Goal: Task Accomplishment & Management: Complete application form

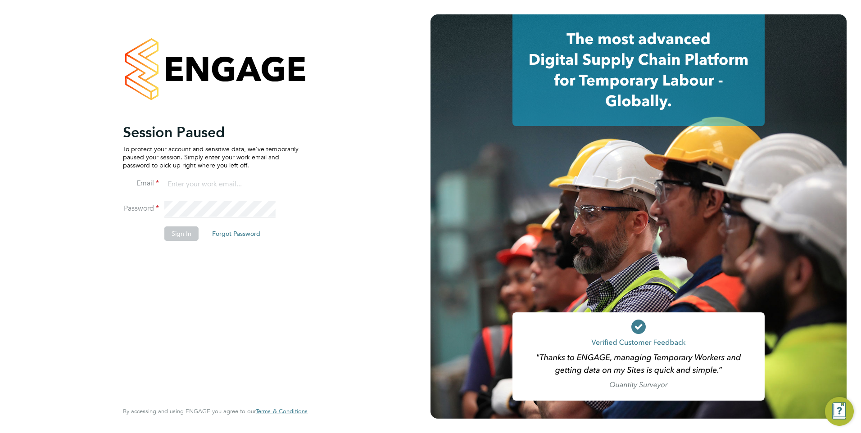
type input "mark@henry-blue.co.uk"
click at [188, 231] on button "Sign In" at bounding box center [181, 233] width 34 height 14
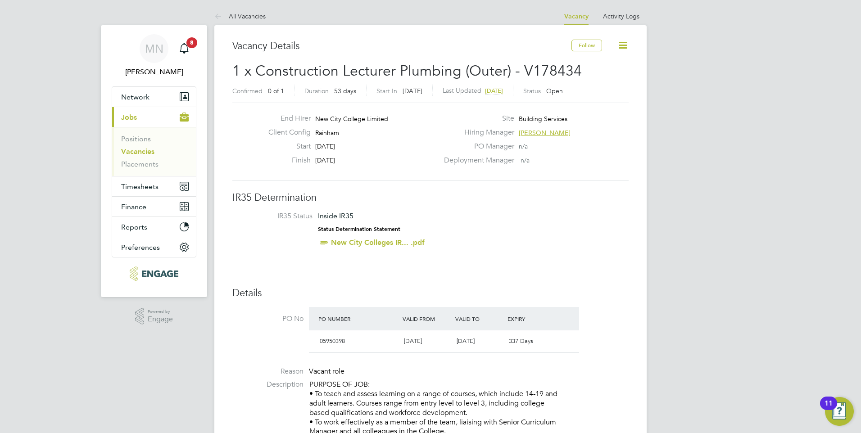
click at [144, 150] on link "Vacancies" at bounding box center [137, 151] width 33 height 9
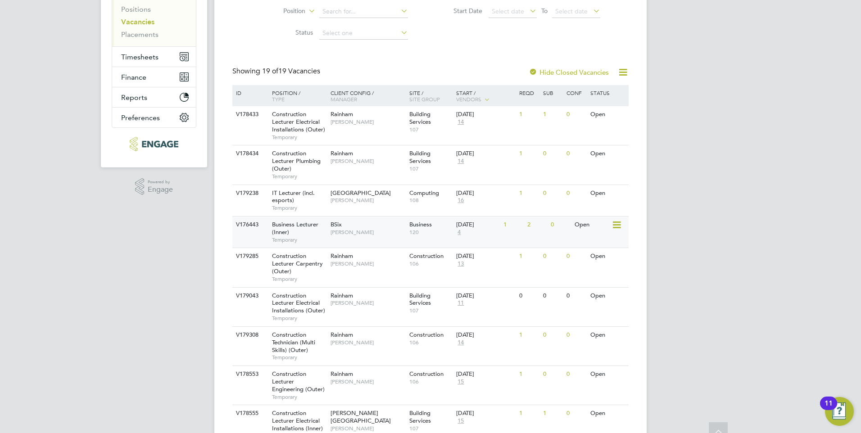
scroll to position [180, 0]
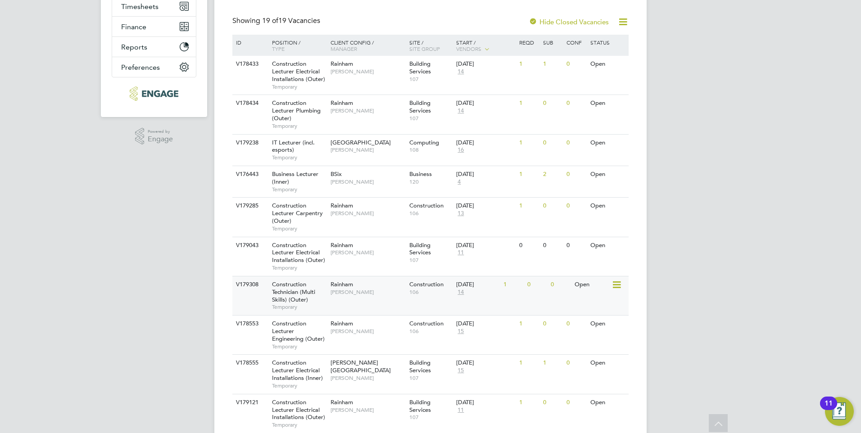
click at [298, 290] on span "Construction Technician (Multi Skills) (Outer)" at bounding box center [293, 292] width 43 height 23
click at [287, 209] on span "Construction Lecturer Carpentry (Outer)" at bounding box center [297, 213] width 51 height 23
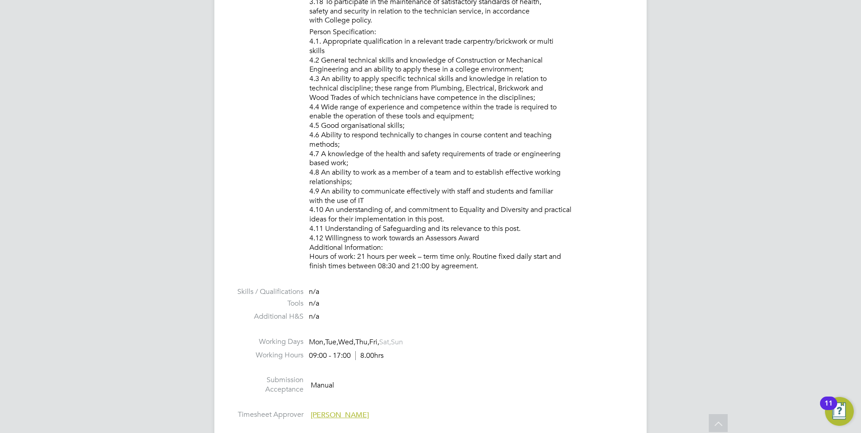
scroll to position [991, 0]
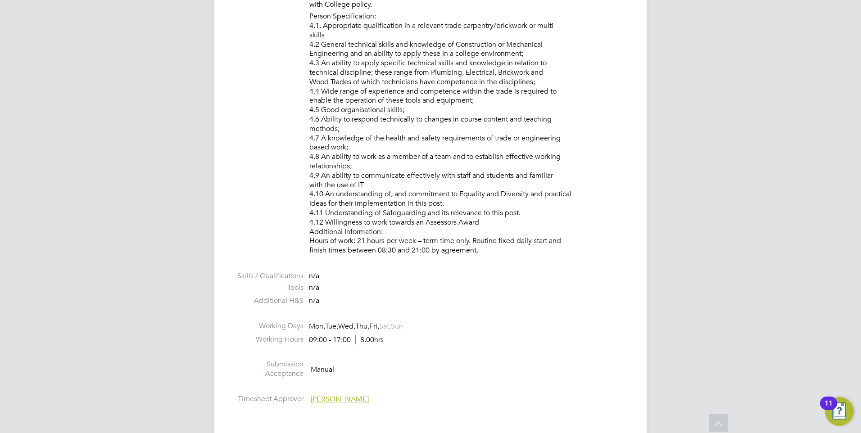
drag, startPoint x: 358, startPoint y: 241, endPoint x: 566, endPoint y: 252, distance: 207.4
click at [566, 252] on li "Person Specification: 4.1. Appropriate qualification in a relevant trade carpen…" at bounding box center [468, 135] width 319 height 246
drag, startPoint x: 566, startPoint y: 252, endPoint x: 480, endPoint y: 257, distance: 85.7
click at [480, 257] on li "Person Specification: 4.1. Appropriate qualification in a relevant trade carpen…" at bounding box center [468, 135] width 319 height 246
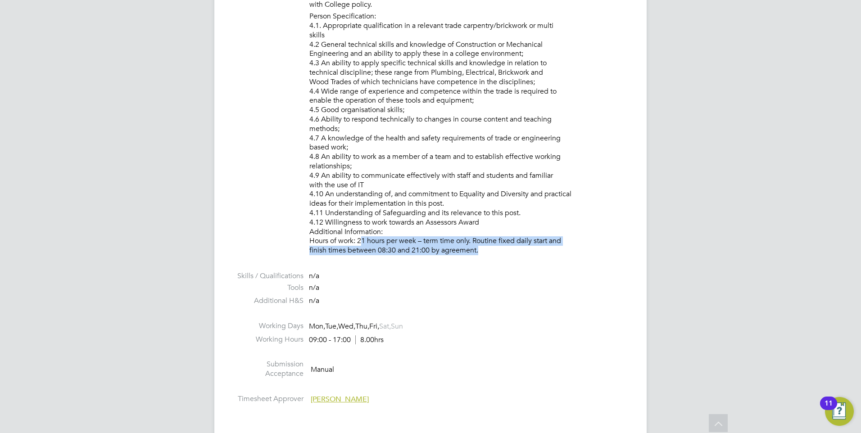
drag, startPoint x: 477, startPoint y: 251, endPoint x: 359, endPoint y: 244, distance: 117.7
click at [359, 244] on li "Person Specification: 4.1. Appropriate qualification in a relevant trade carpen…" at bounding box center [468, 135] width 319 height 246
click at [362, 245] on li "Person Specification: 4.1. Appropriate qualification in a relevant trade carpen…" at bounding box center [468, 135] width 319 height 246
drag, startPoint x: 377, startPoint y: 249, endPoint x: 431, endPoint y: 250, distance: 53.6
click at [431, 250] on li "Person Specification: 4.1. Appropriate qualification in a relevant trade carpen…" at bounding box center [468, 135] width 319 height 246
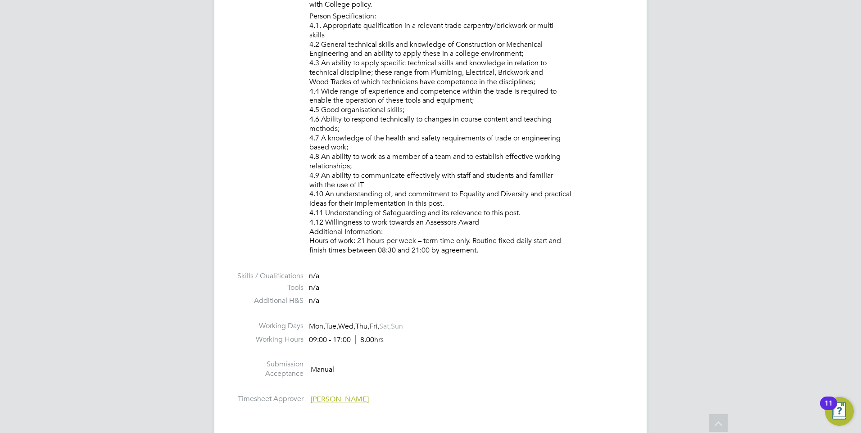
drag, startPoint x: 431, startPoint y: 250, endPoint x: 437, endPoint y: 257, distance: 8.9
click at [437, 255] on li "Person Specification: 4.1. Appropriate qualification in a relevant trade carpen…" at bounding box center [468, 135] width 319 height 246
drag, startPoint x: 377, startPoint y: 249, endPoint x: 430, endPoint y: 249, distance: 53.6
click at [430, 249] on li "Person Specification: 4.1. Appropriate qualification in a relevant trade carpen…" at bounding box center [468, 135] width 319 height 246
drag, startPoint x: 430, startPoint y: 249, endPoint x: 552, endPoint y: 281, distance: 126.1
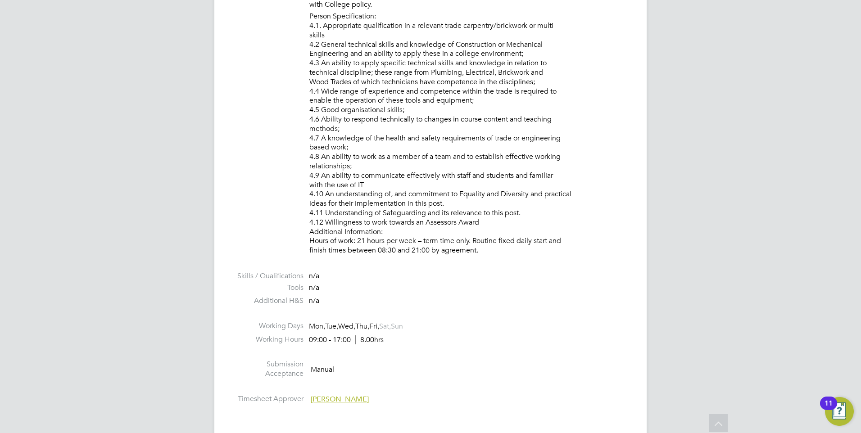
click at [566, 284] on li "Tools n/a" at bounding box center [430, 290] width 396 height 14
drag, startPoint x: 481, startPoint y: 251, endPoint x: 360, endPoint y: 241, distance: 122.0
click at [360, 241] on li "Person Specification: 4.1. Appropriate qualification in a relevant trade carpen…" at bounding box center [468, 135] width 319 height 246
drag, startPoint x: 360, startPoint y: 241, endPoint x: 407, endPoint y: 236, distance: 47.5
click at [407, 236] on li "Person Specification: 4.1. Appropriate qualification in a relevant trade carpen…" at bounding box center [468, 135] width 319 height 246
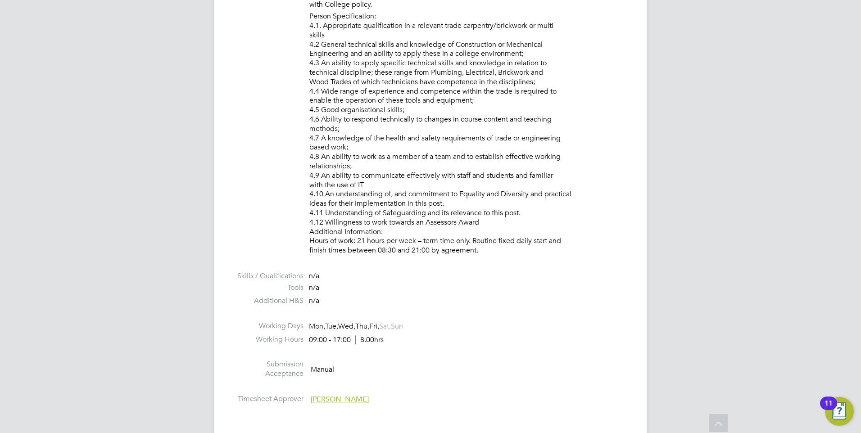
drag, startPoint x: 359, startPoint y: 240, endPoint x: 561, endPoint y: 246, distance: 201.3
click at [561, 246] on li "Person Specification: 4.1. Appropriate qualification in a relevant trade carpen…" at bounding box center [468, 135] width 319 height 246
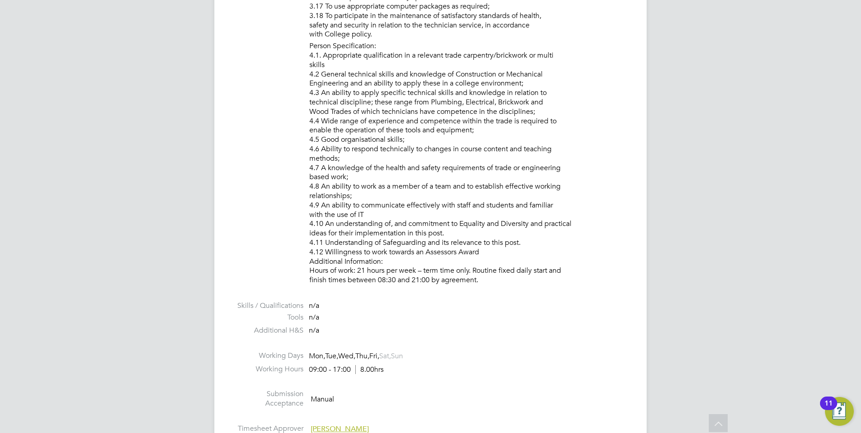
scroll to position [946, 0]
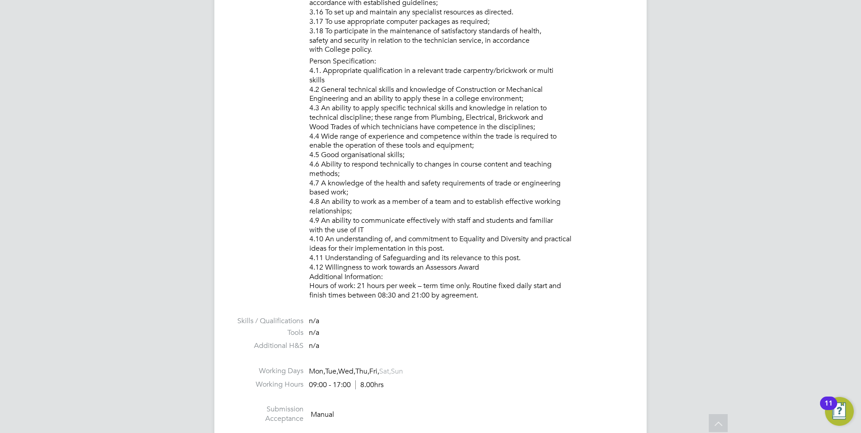
click at [412, 297] on li "Person Specification: 4.1. Appropriate qualification in a relevant trade carpen…" at bounding box center [468, 180] width 319 height 246
drag, startPoint x: 375, startPoint y: 294, endPoint x: 428, endPoint y: 294, distance: 53.6
click at [428, 294] on li "Person Specification: 4.1. Appropriate qualification in a relevant trade carpen…" at bounding box center [468, 180] width 319 height 246
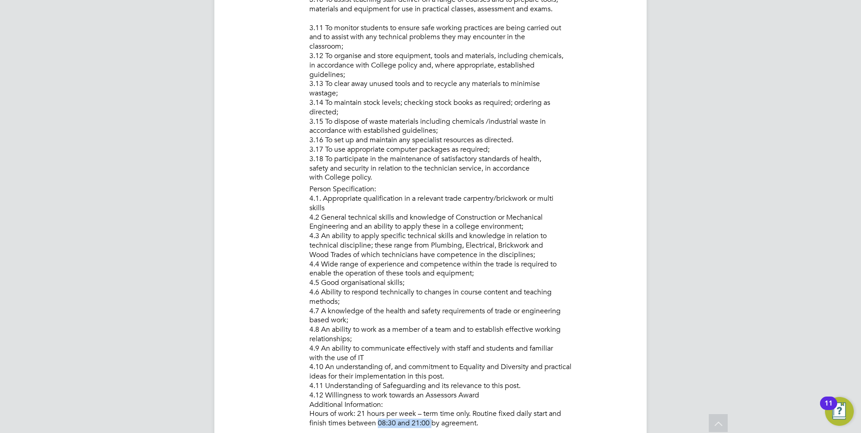
scroll to position [901, 0]
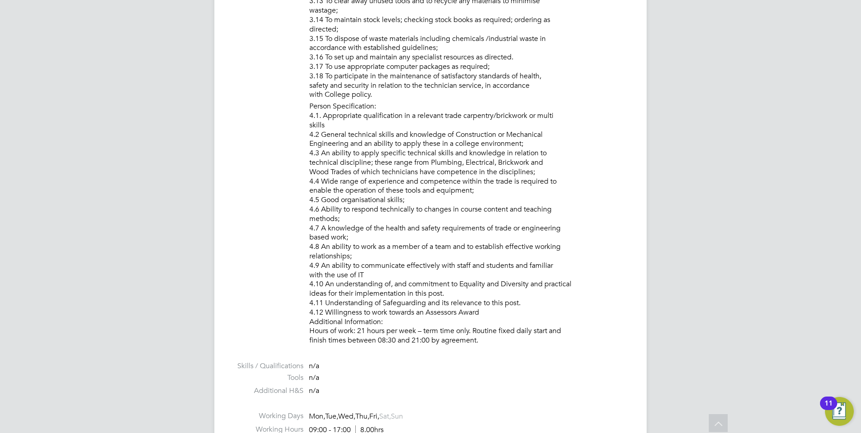
click at [506, 336] on li "Person Specification: 4.1. Appropriate qualification in a relevant trade carpen…" at bounding box center [468, 225] width 319 height 246
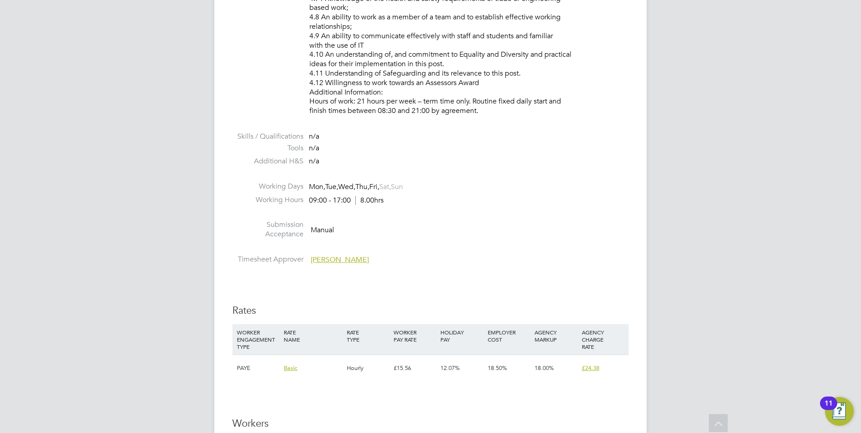
scroll to position [991, 0]
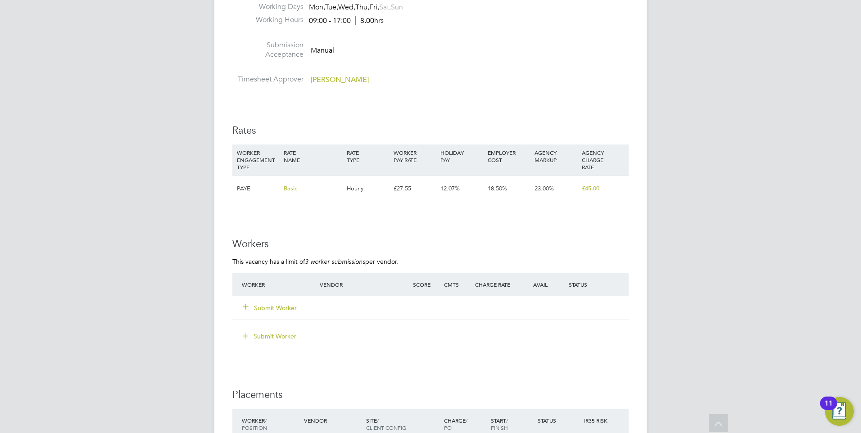
scroll to position [1476, 0]
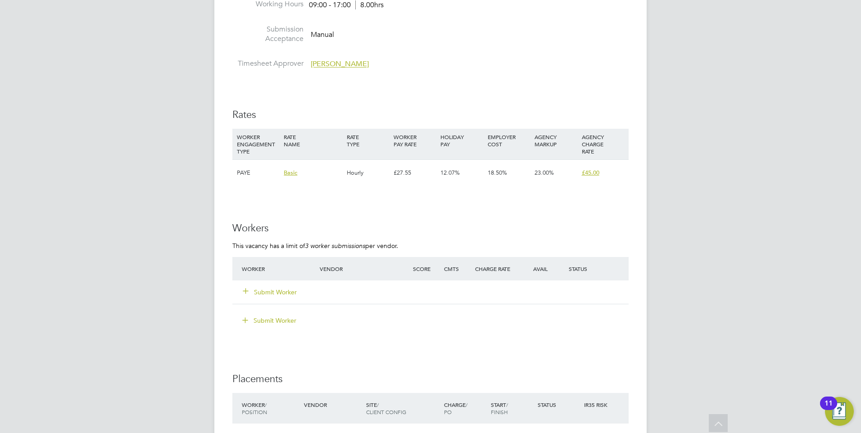
click at [278, 291] on button "Submit Worker" at bounding box center [270, 292] width 54 height 9
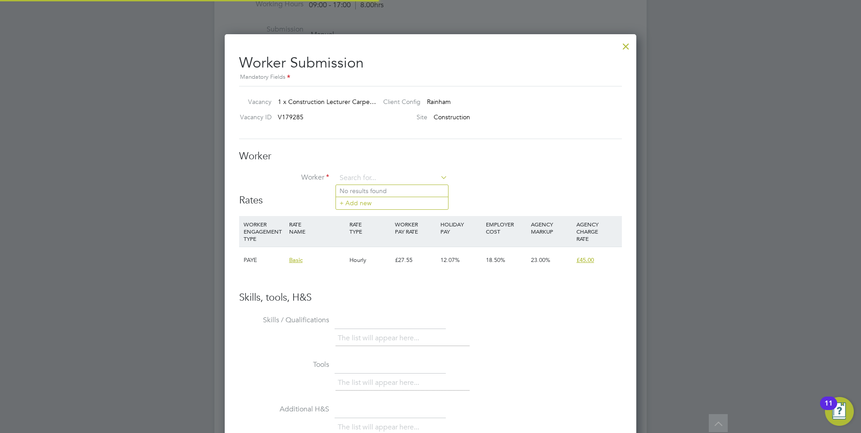
scroll to position [27, 61]
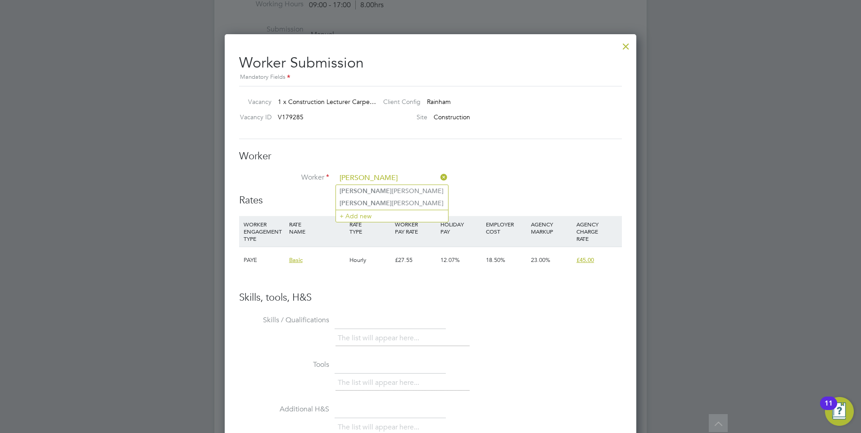
type input "moses"
click at [439, 177] on icon at bounding box center [439, 177] width 0 height 13
click at [353, 204] on li "+ Add new" at bounding box center [392, 203] width 112 height 12
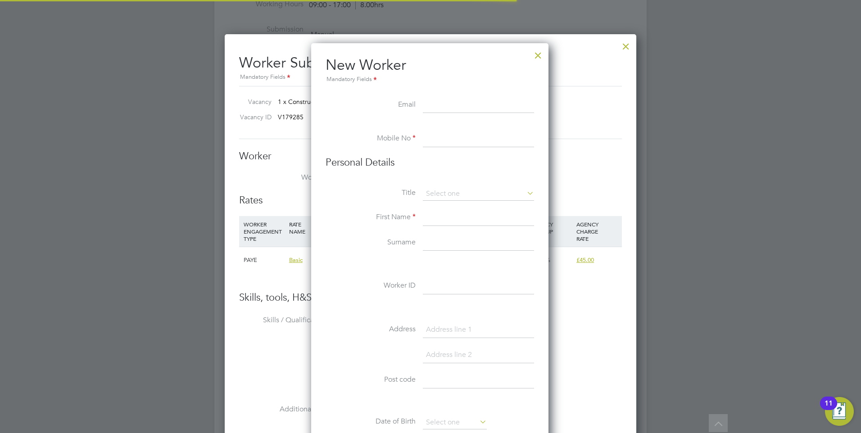
scroll to position [766, 239]
click at [435, 143] on input at bounding box center [478, 139] width 111 height 16
paste input "07530317421"
type input "07530317421"
click at [462, 196] on input at bounding box center [478, 194] width 111 height 14
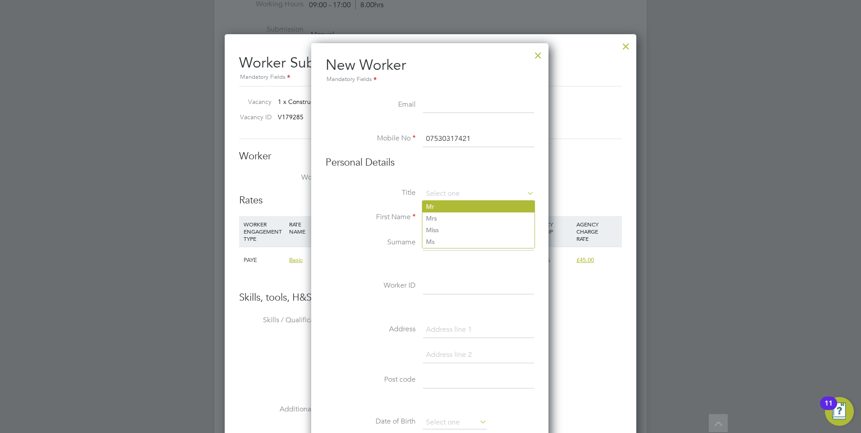
click at [444, 208] on li "Mr" at bounding box center [478, 207] width 112 height 12
type input "Mr"
click at [446, 220] on input at bounding box center [478, 218] width 111 height 16
type input "Moses"
click at [433, 248] on input at bounding box center [478, 243] width 111 height 16
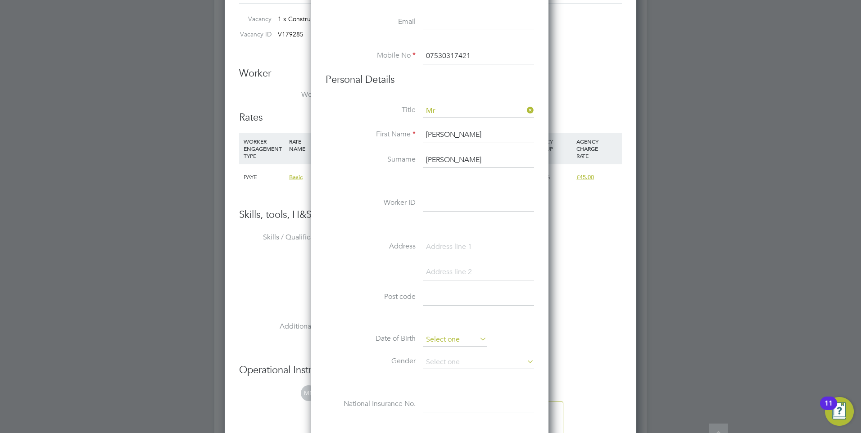
scroll to position [1656, 0]
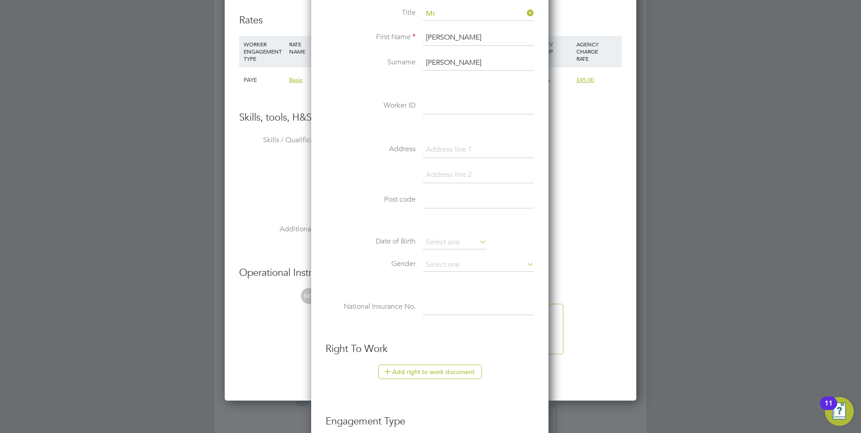
type input "Davies-Danso"
click at [441, 147] on input at bounding box center [478, 150] width 111 height 16
click at [462, 199] on input at bounding box center [478, 200] width 111 height 16
paste input "RM15 4TA"
type input "RM15 4TA"
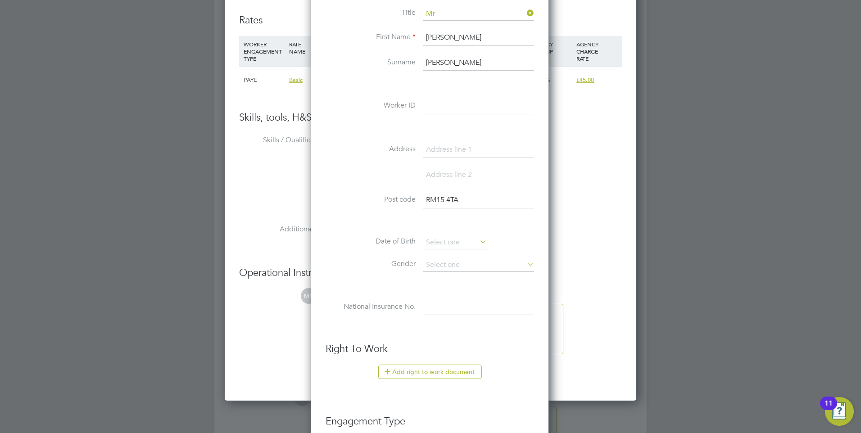
click at [444, 147] on input at bounding box center [478, 150] width 111 height 16
drag, startPoint x: 416, startPoint y: 222, endPoint x: 426, endPoint y: 222, distance: 9.0
click at [416, 222] on li at bounding box center [430, 221] width 208 height 9
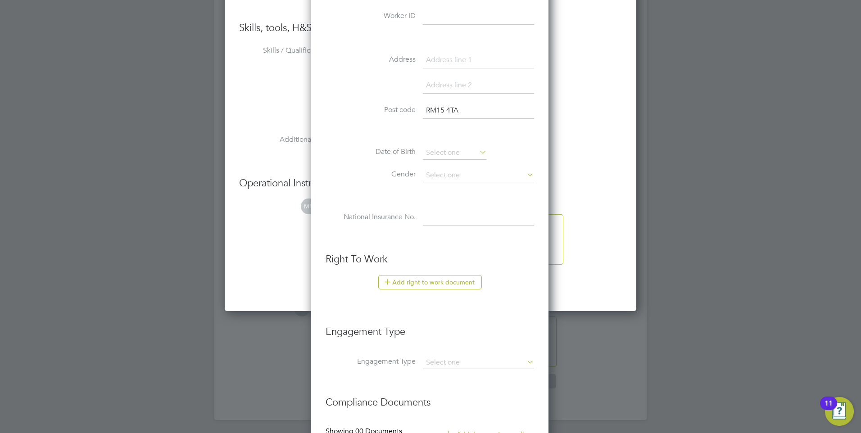
scroll to position [1746, 0]
click at [465, 156] on input at bounding box center [455, 153] width 64 height 14
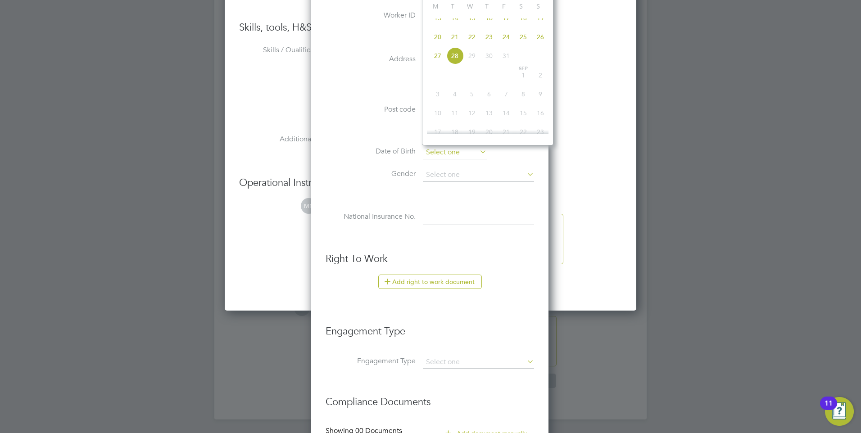
click at [437, 156] on input at bounding box center [455, 153] width 64 height 14
click at [462, 202] on div "Title Mr First Name Moses Surname Davies-Danso Worker ID Address Post code RM15…" at bounding box center [430, 80] width 208 height 327
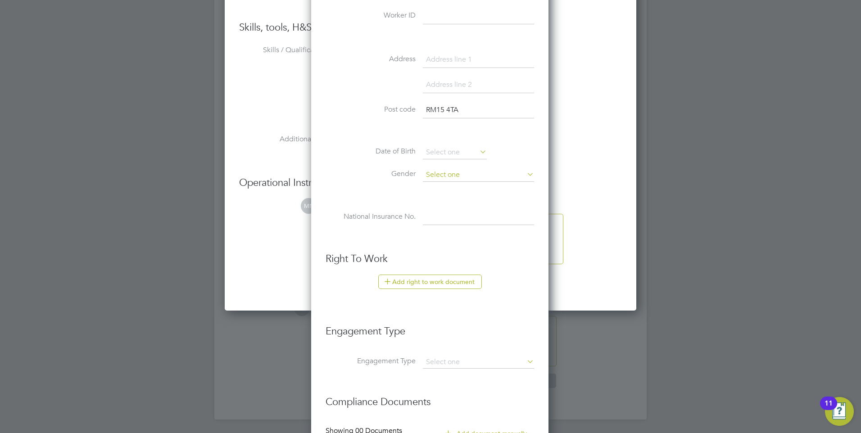
click at [462, 181] on input at bounding box center [478, 175] width 111 height 14
click at [452, 190] on li "[DEMOGRAPHIC_DATA]" at bounding box center [478, 188] width 112 height 12
type input "[DEMOGRAPHIC_DATA]"
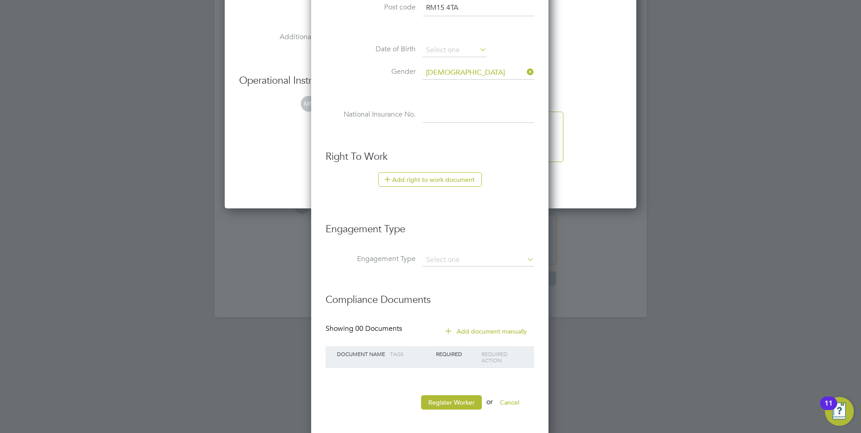
scroll to position [1851, 0]
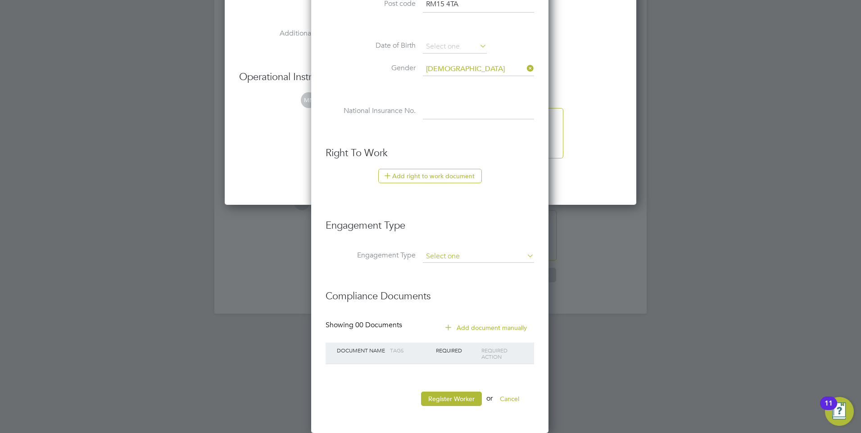
click at [468, 260] on input at bounding box center [478, 256] width 111 height 13
click at [466, 304] on li "Umbrella" at bounding box center [478, 308] width 112 height 13
type input "Umbrella"
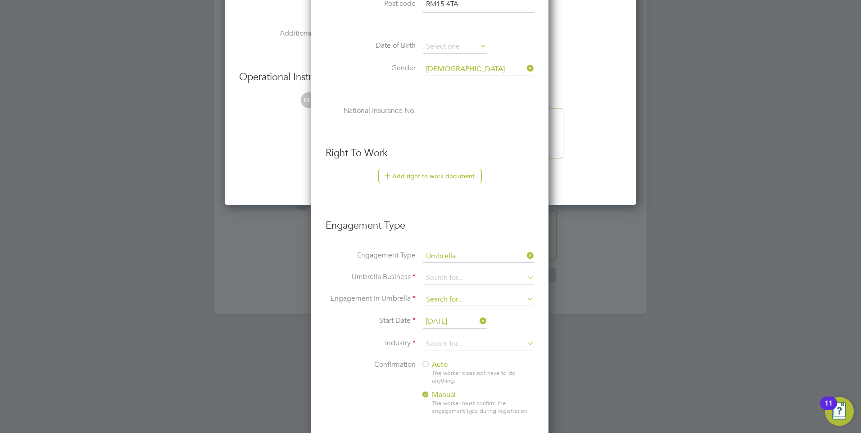
scroll to position [1942, 0]
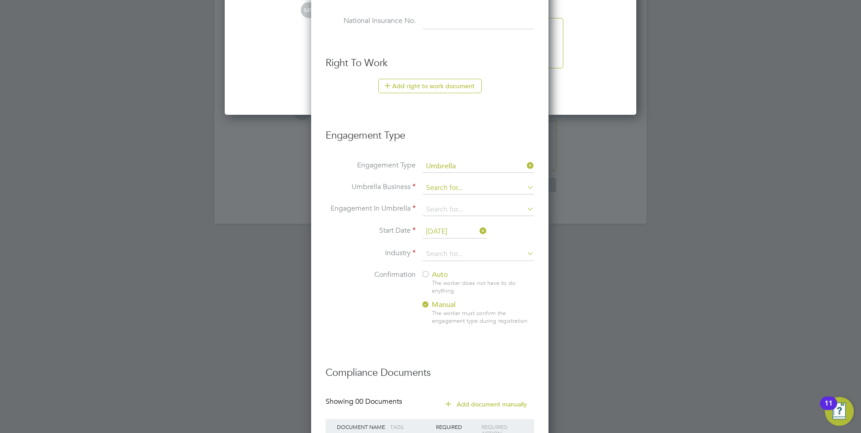
click at [442, 183] on input at bounding box center [478, 188] width 111 height 13
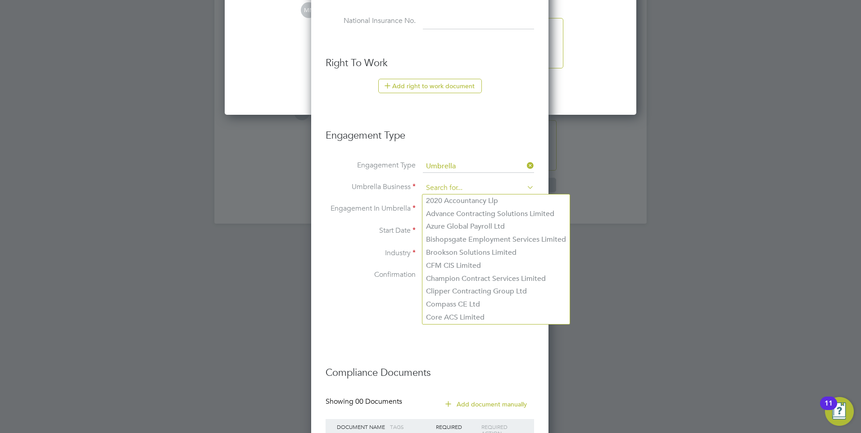
type input "Parasol Limited"
type input "timmy123mathurin@hotmail.co.uk"
type input "PAYE Direct"
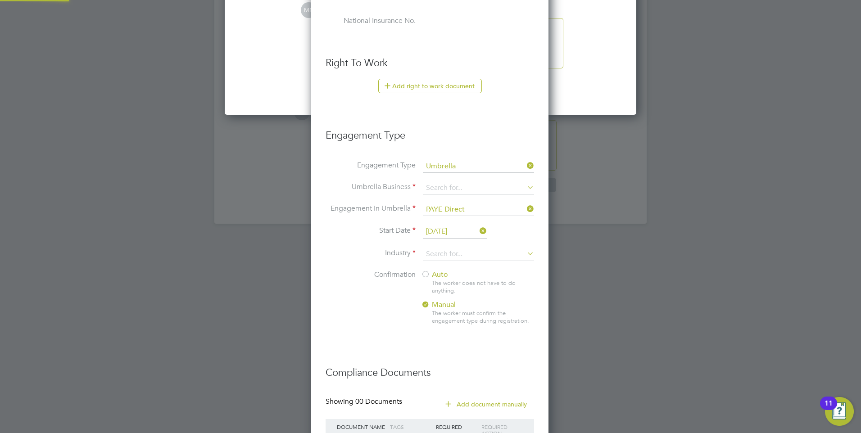
type input "Parasol Limited"
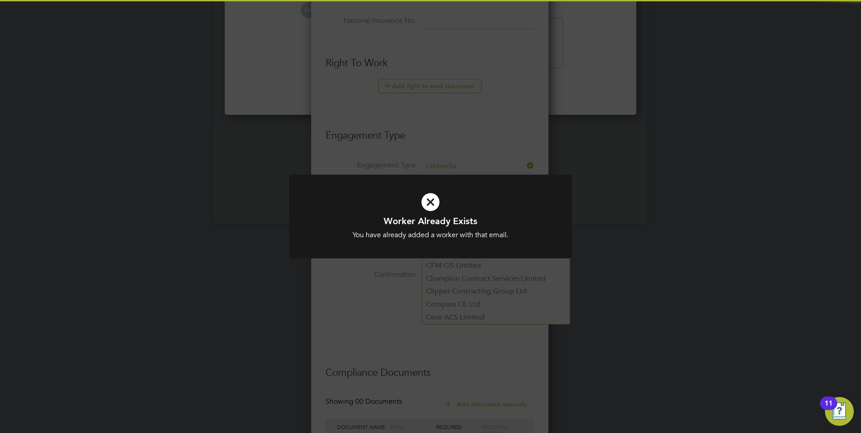
click at [455, 233] on div "You have already added a worker with that email." at bounding box center [430, 235] width 234 height 9
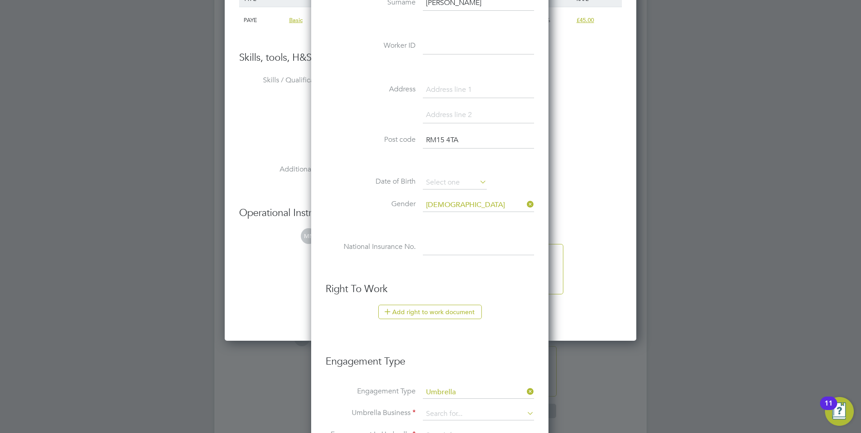
scroll to position [1716, 0]
click at [273, 221] on ul "Skills / Qualifications The list will appear here... Tools The list will appear…" at bounding box center [430, 183] width 383 height 222
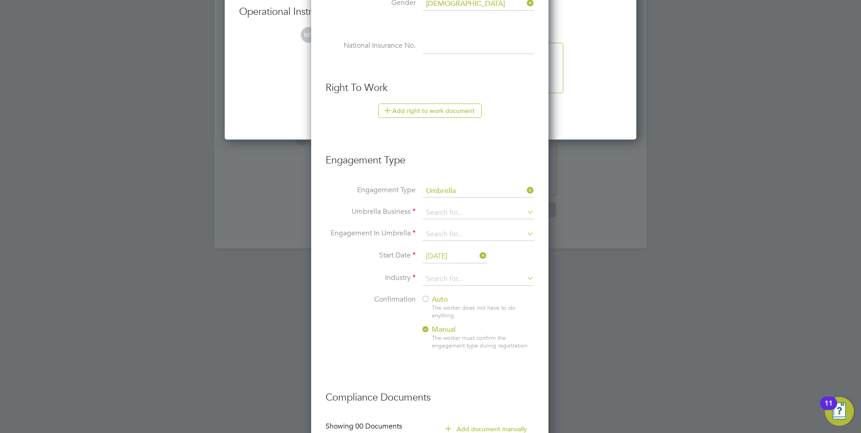
scroll to position [1942, 0]
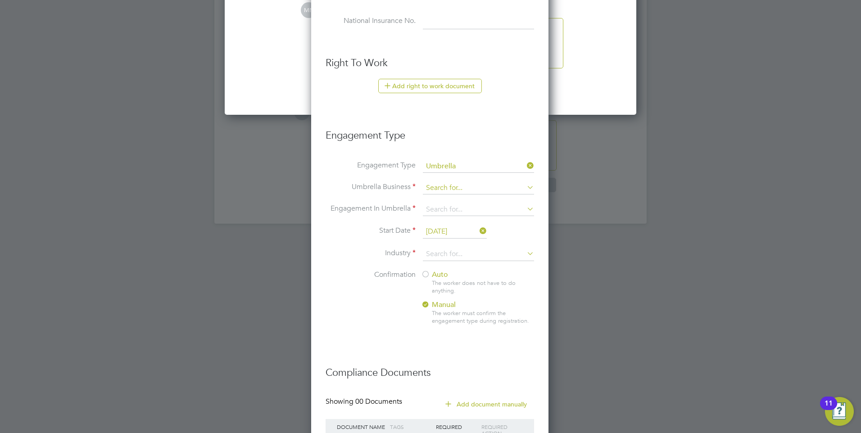
click at [459, 188] on input at bounding box center [478, 188] width 111 height 13
click at [429, 197] on b "Parasol" at bounding box center [438, 200] width 25 height 9
type input "Parasol Limited"
click at [454, 210] on input at bounding box center [478, 210] width 111 height 13
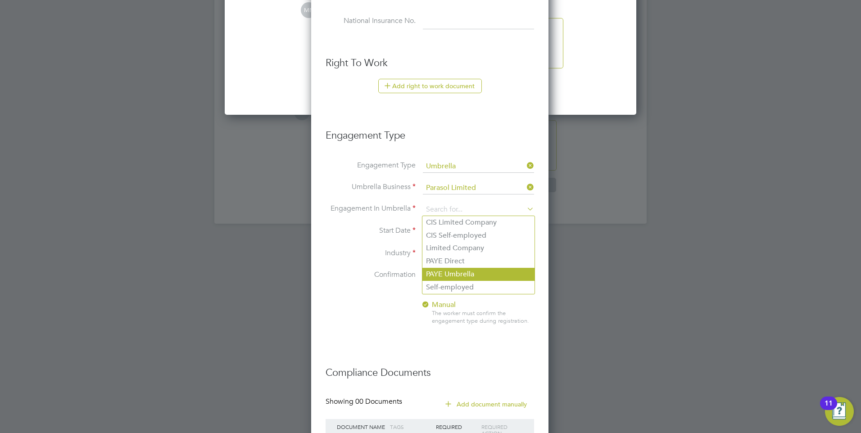
click at [489, 271] on li "PAYE Umbrella" at bounding box center [478, 274] width 112 height 13
type input "PAYE Umbrella"
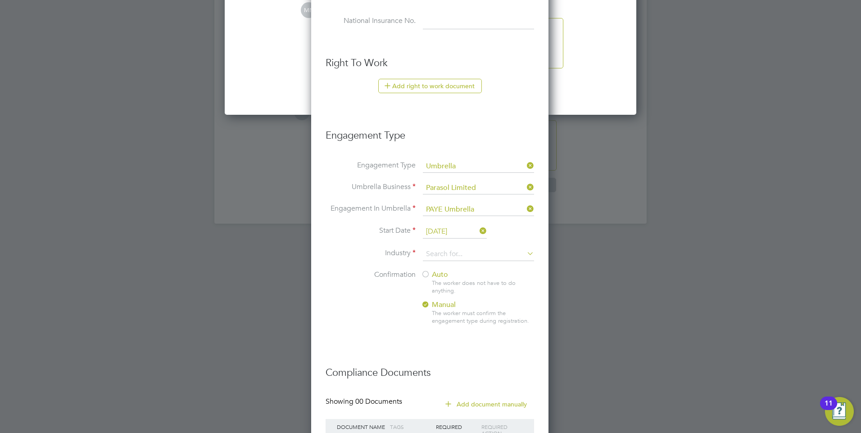
scroll to position [1987, 0]
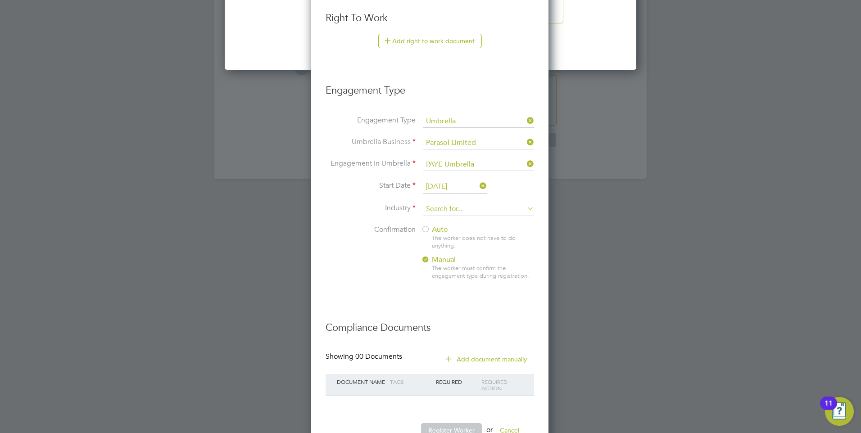
click at [500, 213] on input at bounding box center [478, 210] width 111 height 14
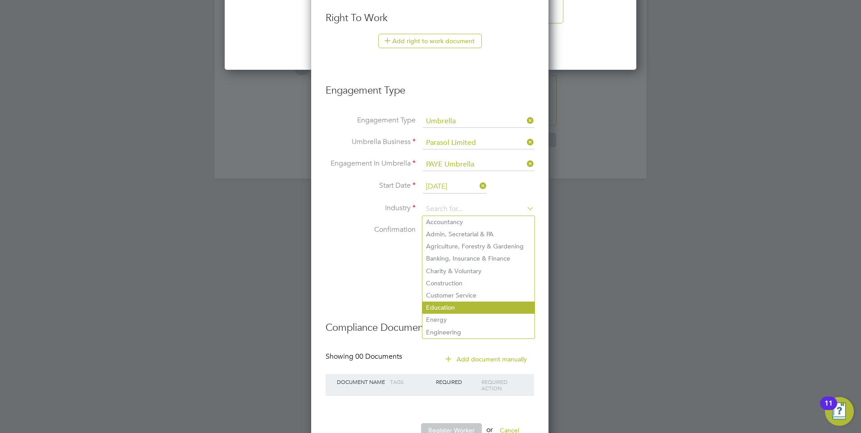
click at [480, 304] on li "Education" at bounding box center [478, 308] width 112 height 12
type input "Education"
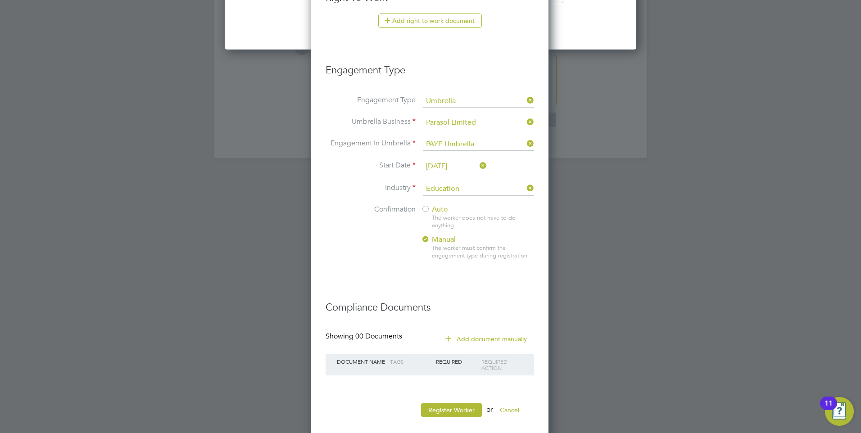
scroll to position [2018, 0]
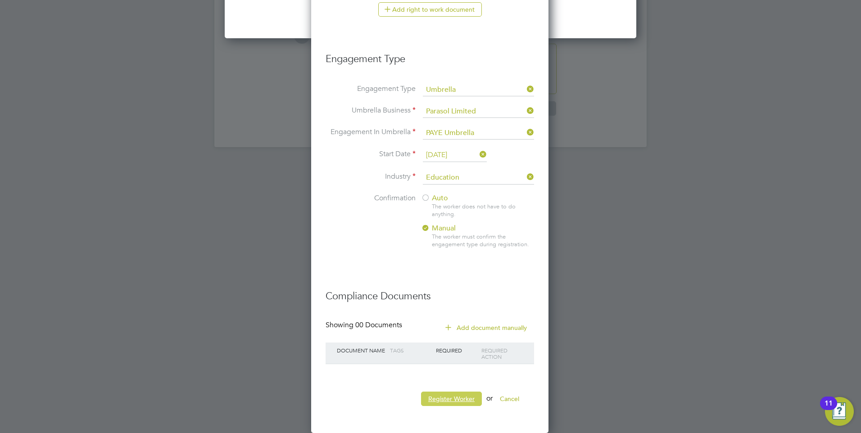
click at [456, 401] on button "Register Worker" at bounding box center [451, 399] width 61 height 14
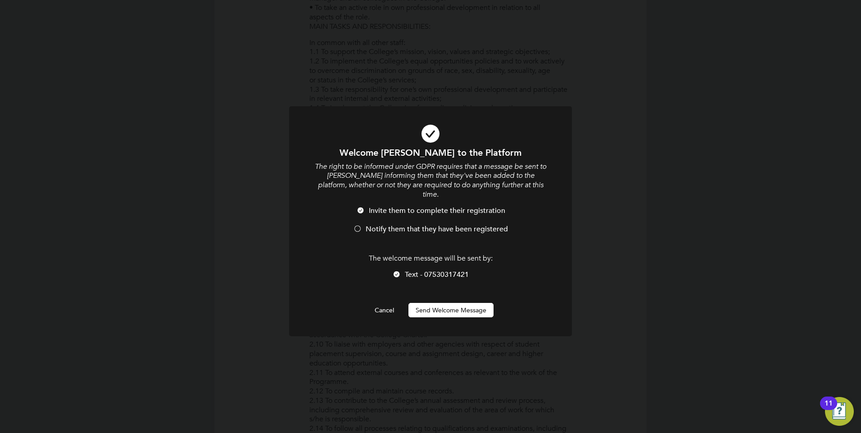
click at [426, 303] on button "Send Welcome Message" at bounding box center [450, 310] width 85 height 14
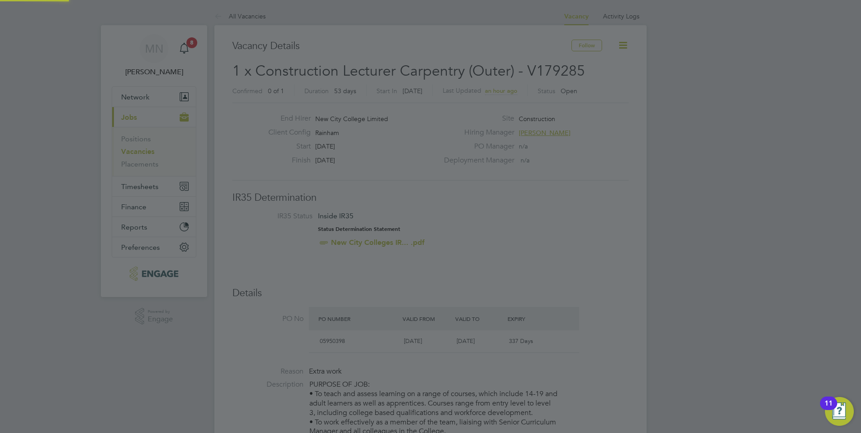
scroll to position [433, 0]
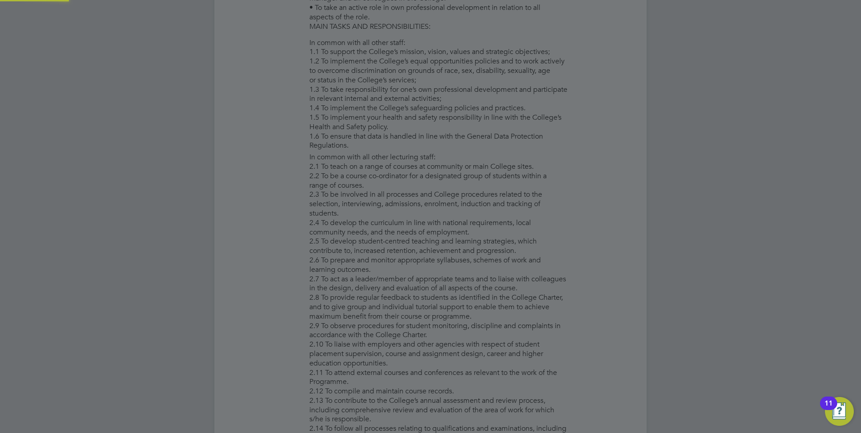
type input "[PERSON_NAME]"
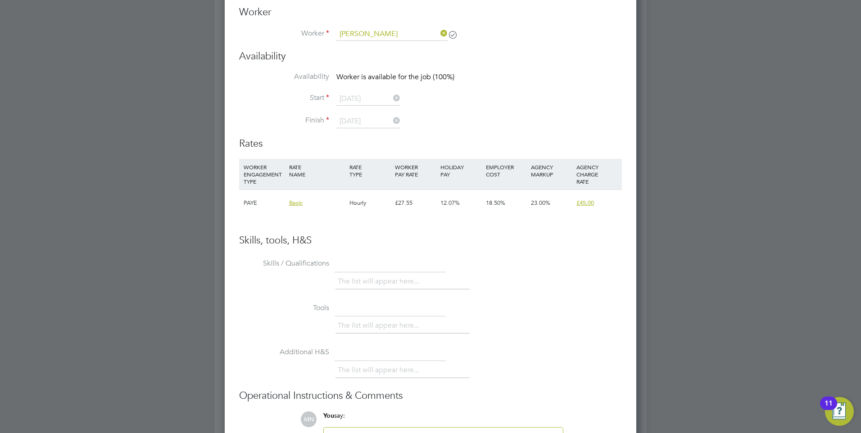
scroll to position [1746, 0]
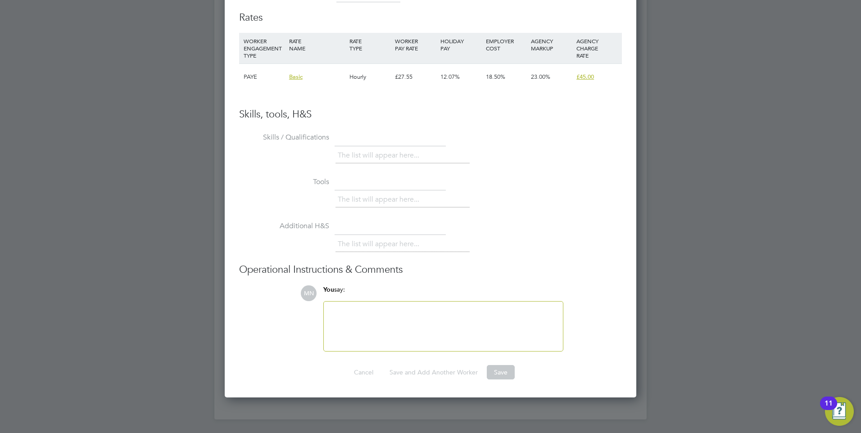
click at [398, 304] on div at bounding box center [443, 327] width 239 height 50
click at [399, 310] on div at bounding box center [443, 326] width 228 height 39
drag, startPoint x: 395, startPoint y: 296, endPoint x: 395, endPoint y: 305, distance: 9.0
click at [395, 299] on div "You say:" at bounding box center [443, 293] width 240 height 16
click at [396, 308] on div at bounding box center [443, 326] width 228 height 39
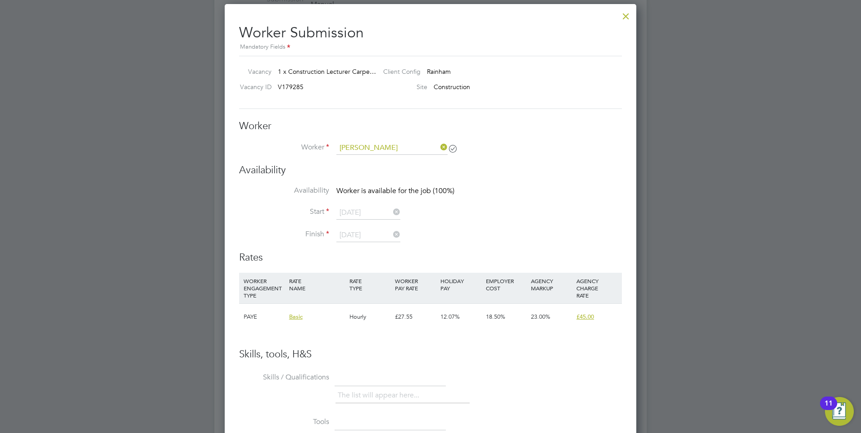
scroll to position [1430, 0]
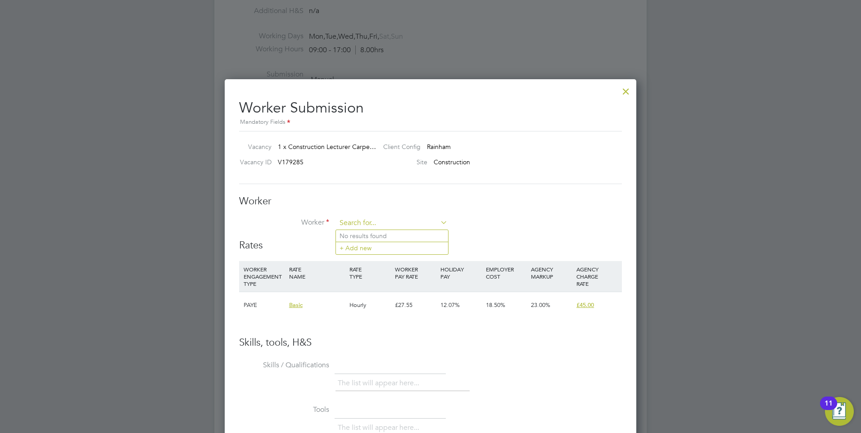
click at [418, 218] on input at bounding box center [391, 224] width 111 height 14
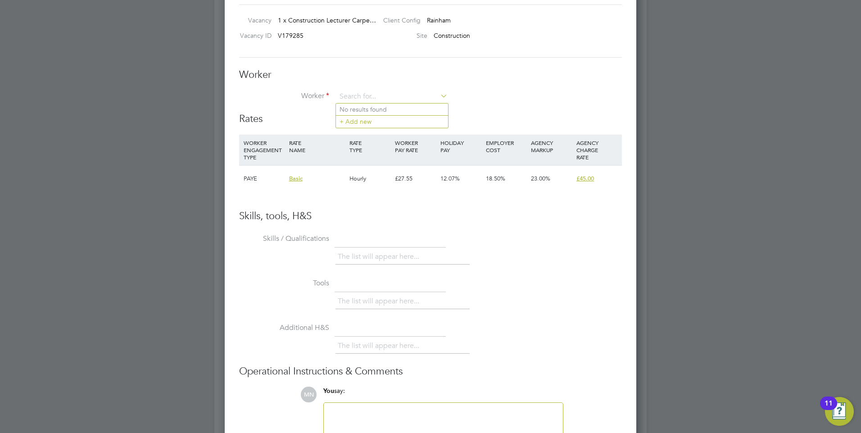
scroll to position [1566, 0]
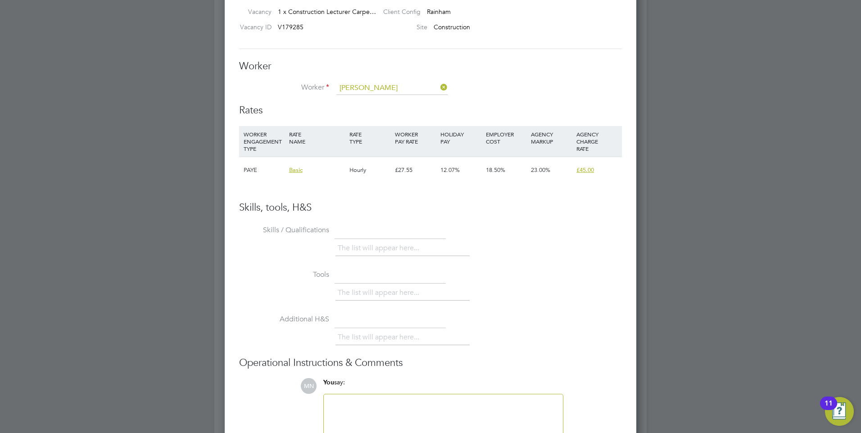
click at [389, 123] on li "Moses Davies-Danso" at bounding box center [392, 126] width 112 height 12
type input "[PERSON_NAME]"
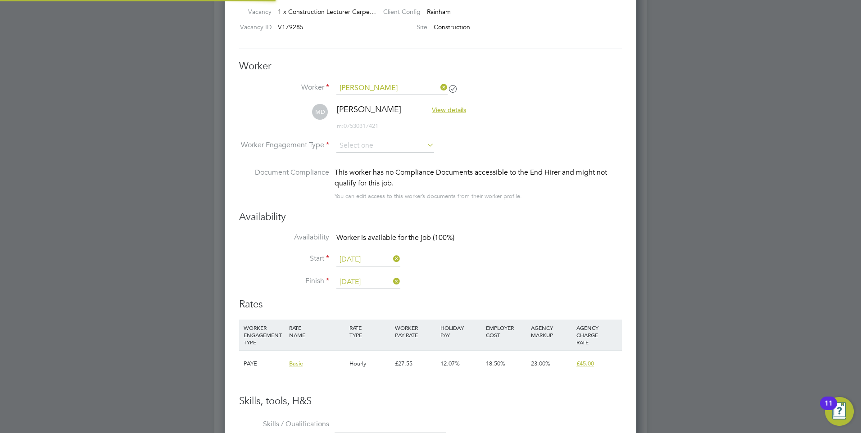
scroll to position [5, 5]
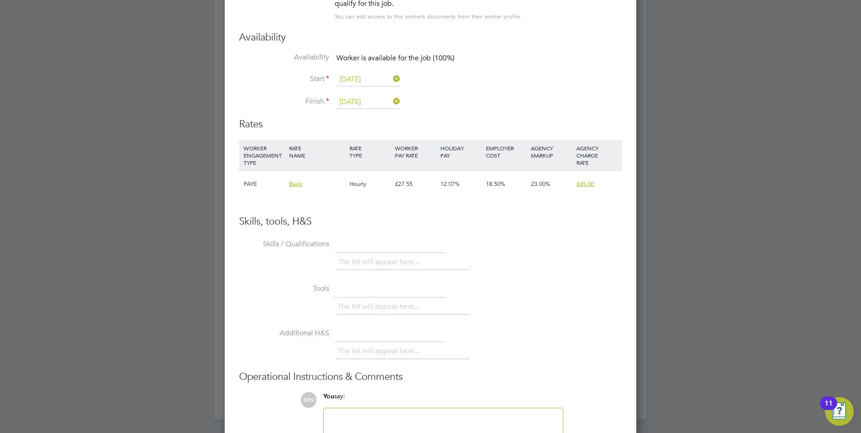
click at [247, 184] on div "PAYE" at bounding box center [263, 184] width 45 height 26
click at [466, 198] on li "WORKER ENGAGEMENT TYPE RATE NAME RATE TYPE WORKER PAY RATE HOLIDAY PAY EMPLOYER…" at bounding box center [430, 173] width 383 height 66
click at [484, 184] on div "18.50%" at bounding box center [506, 184] width 45 height 26
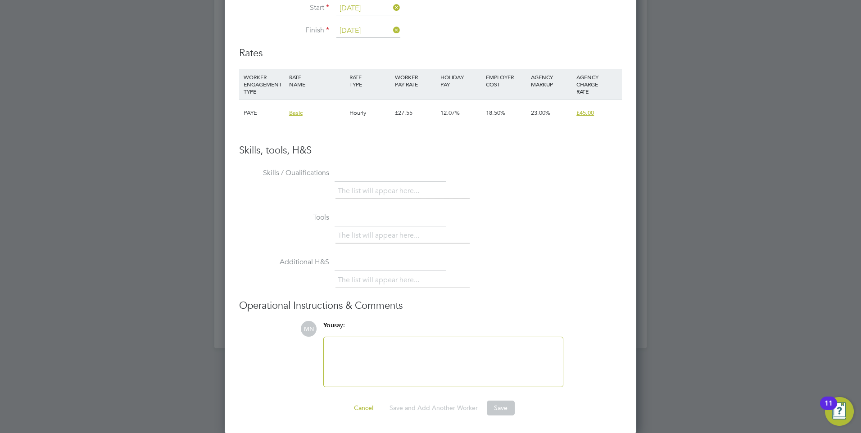
click at [403, 206] on li "Skills / Qualifications The list will appear here..." at bounding box center [430, 188] width 383 height 45
click at [491, 407] on button "Save" at bounding box center [501, 408] width 28 height 14
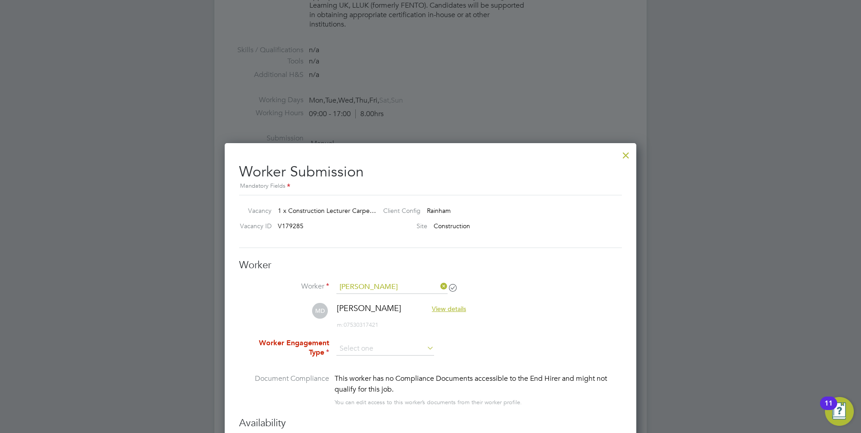
click at [624, 151] on div at bounding box center [626, 153] width 16 height 16
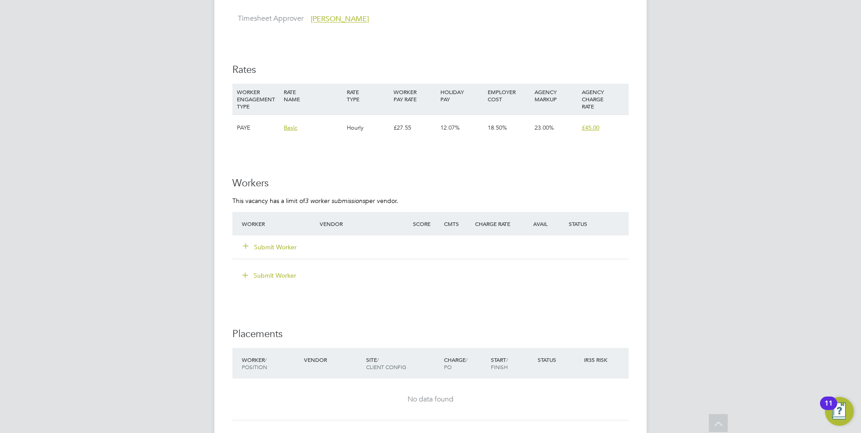
click at [285, 248] on button "Submit Worker" at bounding box center [270, 247] width 54 height 9
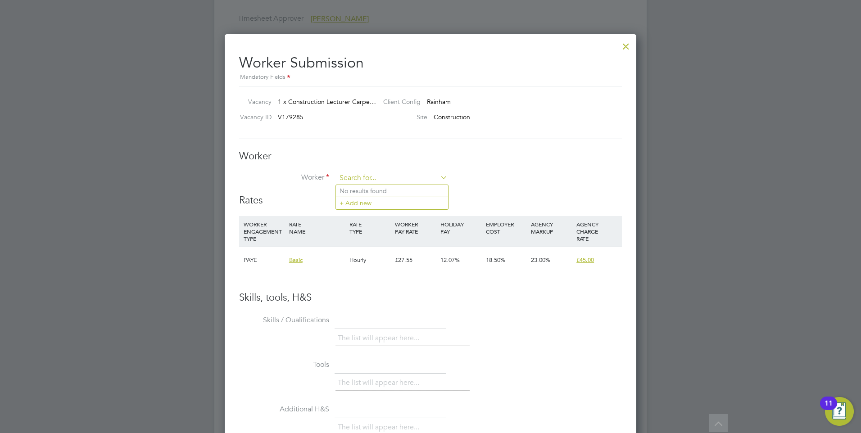
click at [393, 174] on input at bounding box center [391, 179] width 111 height 14
click at [385, 212] on li "Moses Davies-Danso" at bounding box center [392, 216] width 112 height 12
type input "[PERSON_NAME]"
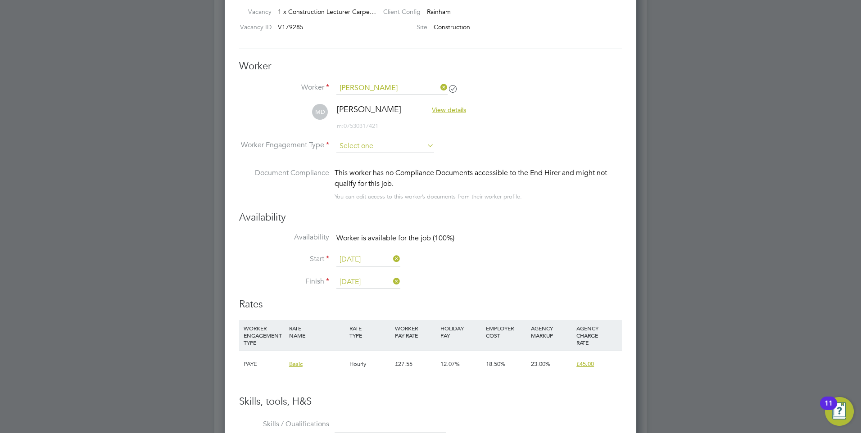
click at [384, 147] on input at bounding box center [385, 147] width 98 height 14
click at [367, 158] on li "Contract" at bounding box center [385, 159] width 99 height 12
type input "Contract"
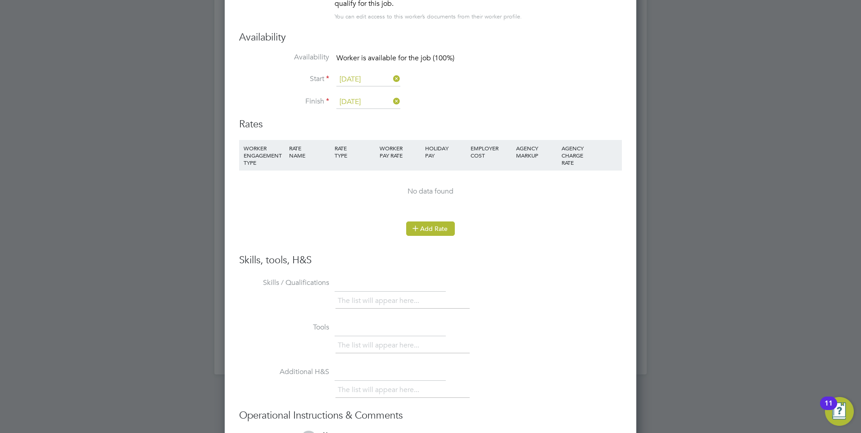
click at [427, 227] on button "Add Rate" at bounding box center [430, 229] width 49 height 14
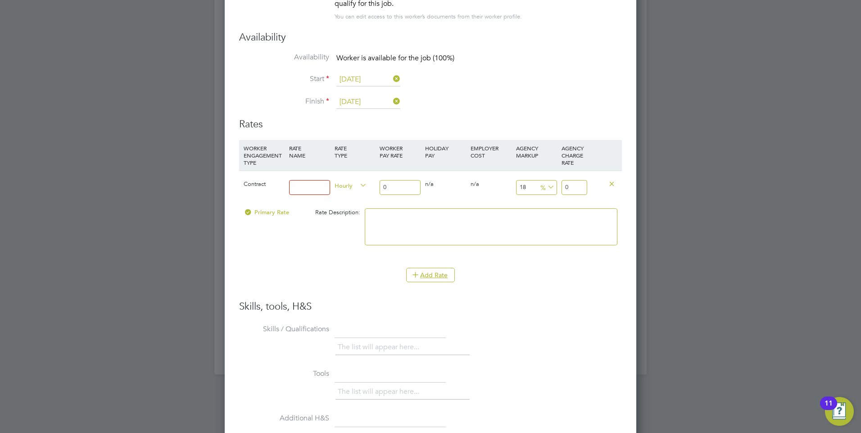
click at [315, 187] on input at bounding box center [309, 187] width 41 height 15
type input "Basic"
click at [395, 189] on input "0" at bounding box center [400, 187] width 41 height 15
type input "3"
type input "3.54"
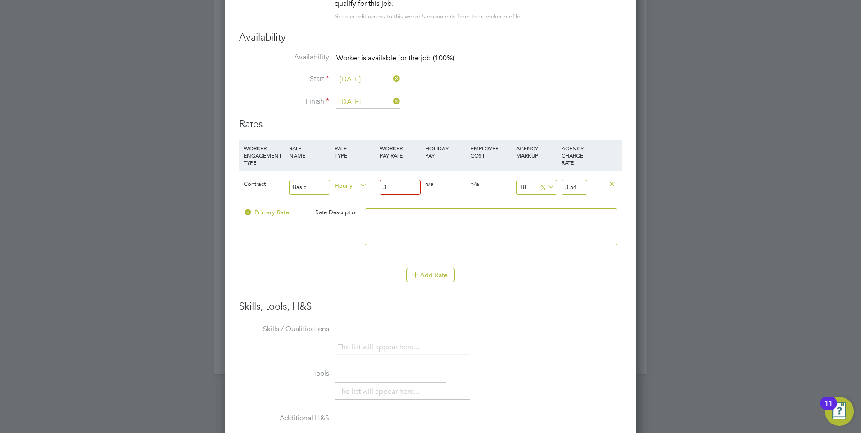
type input "30"
type input "35.4"
type input "30"
click at [546, 185] on icon at bounding box center [546, 187] width 0 height 13
click at [515, 193] on div "18 5.4 %" at bounding box center [536, 187] width 45 height 33
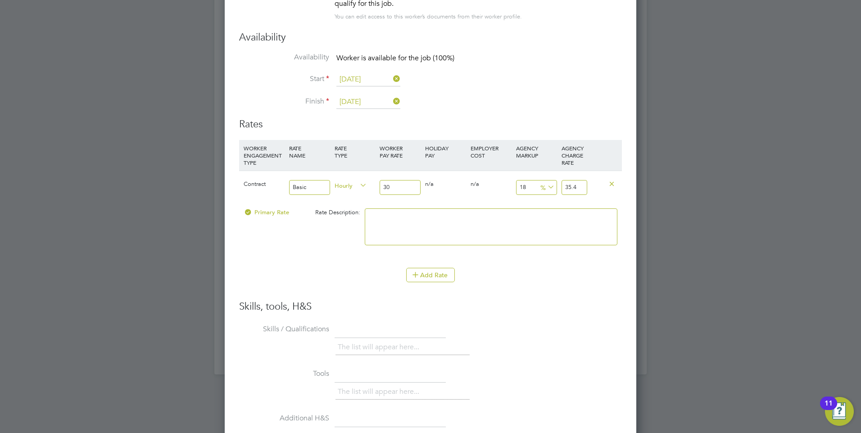
drag, startPoint x: 526, startPoint y: 188, endPoint x: 517, endPoint y: 188, distance: 9.0
click at [517, 188] on input "18" at bounding box center [536, 187] width 41 height 15
type input "2"
type input "30.6"
type input "23"
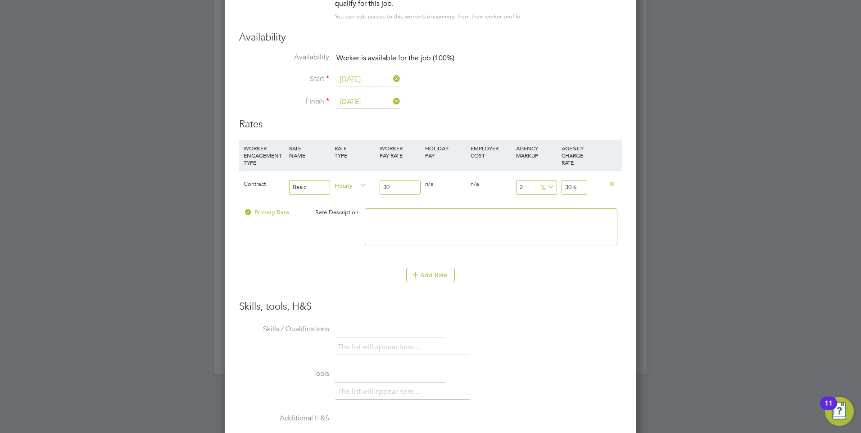
type input "36.9"
drag, startPoint x: 531, startPoint y: 185, endPoint x: 501, endPoint y: 185, distance: 30.2
click at [501, 185] on div "Contract Basic Hourly 30 0 n/a 0 n/a 23 6.9 % 36.9" at bounding box center [430, 187] width 383 height 33
type input "1"
type input "0.3"
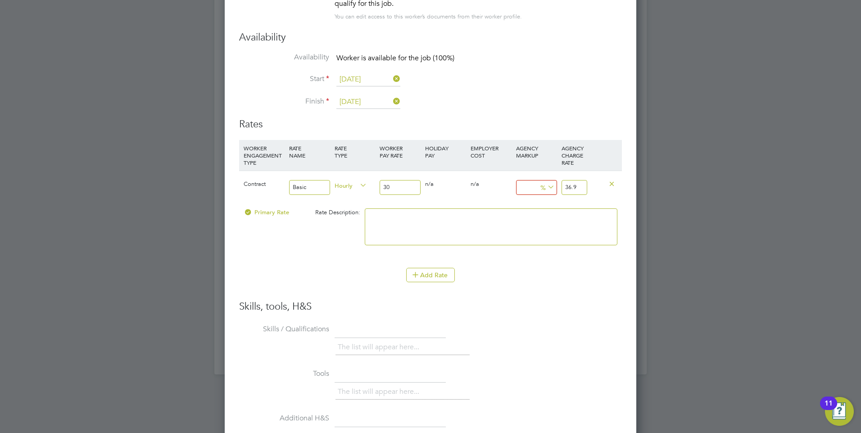
type input "30.3"
type input "15"
type input "4.5"
type input "34.5"
type input "15"
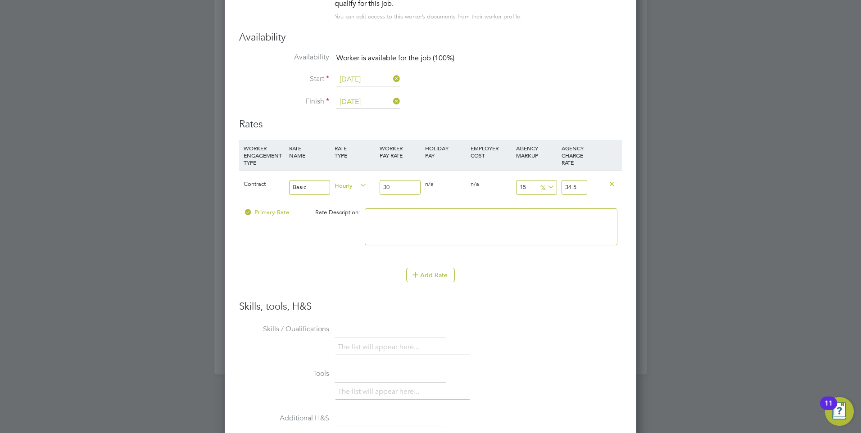
click at [546, 190] on icon at bounding box center [546, 187] width 0 height 13
click at [546, 210] on li "£" at bounding box center [548, 210] width 22 height 12
click at [565, 263] on li "WORKER ENGAGEMENT TYPE RATE NAME RATE TYPE WORKER PAY RATE HOLIDAY PAY EMPLOYER…" at bounding box center [430, 204] width 383 height 128
drag, startPoint x: 530, startPoint y: 185, endPoint x: 511, endPoint y: 185, distance: 19.4
click at [511, 185] on div "Contract Basic Hourly 30 0 n/a 0 n/a 15 4.5 £ 34.5" at bounding box center [430, 187] width 383 height 33
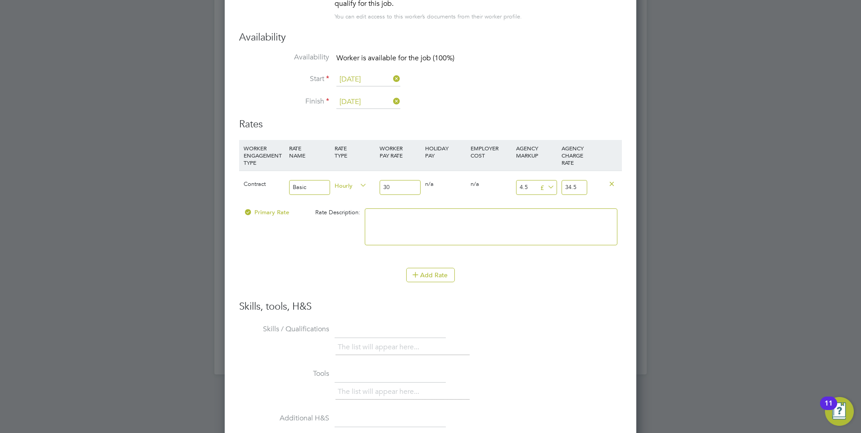
type input "1"
type input "31"
type input "15"
type input "45"
type input "15"
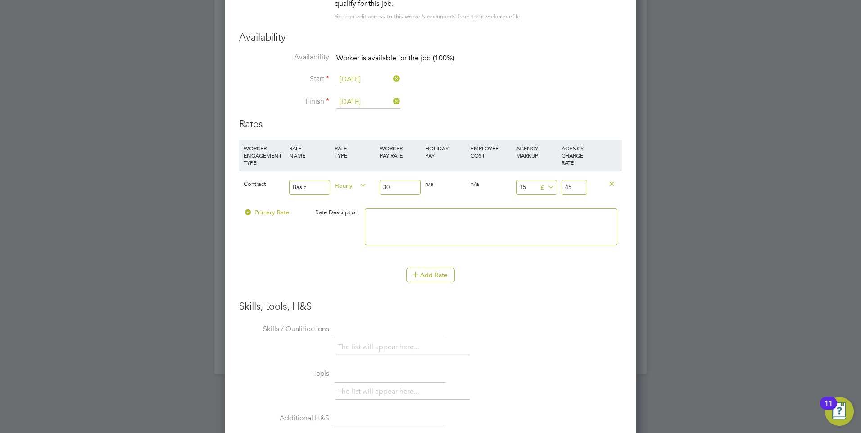
click at [557, 280] on div "Add Rate" at bounding box center [430, 275] width 383 height 14
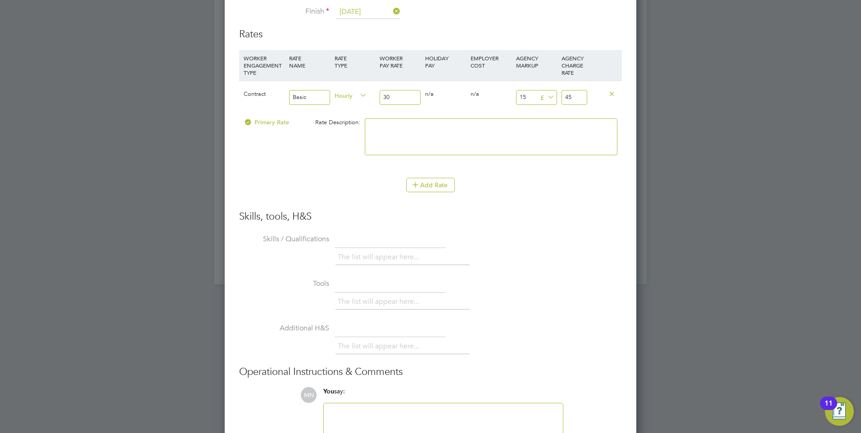
click at [417, 128] on textarea at bounding box center [491, 136] width 253 height 37
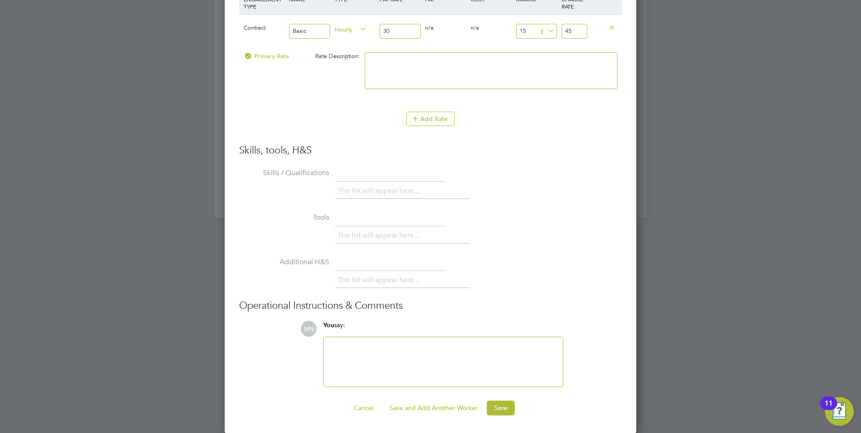
click at [416, 357] on div at bounding box center [443, 362] width 228 height 39
click at [493, 407] on button "Save" at bounding box center [501, 408] width 28 height 14
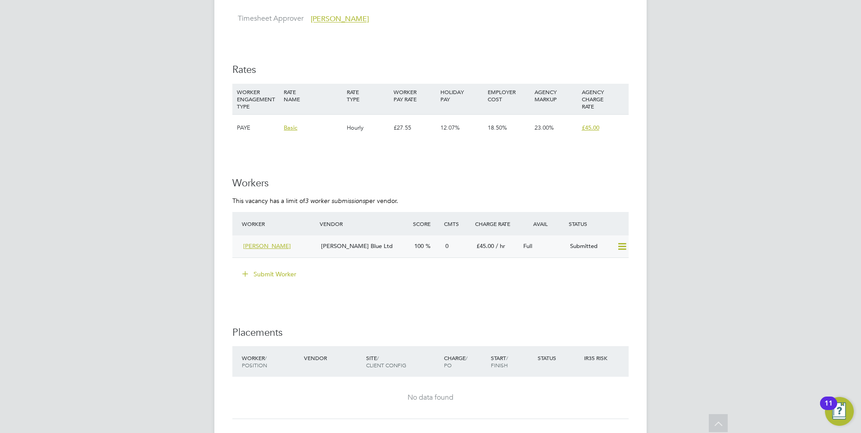
click at [288, 247] on span "[PERSON_NAME]" at bounding box center [267, 246] width 48 height 8
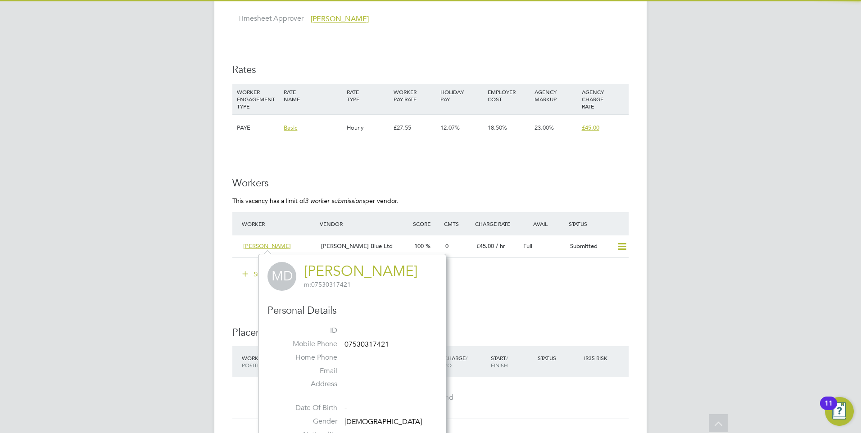
click at [343, 275] on link "[PERSON_NAME]" at bounding box center [360, 272] width 113 height 18
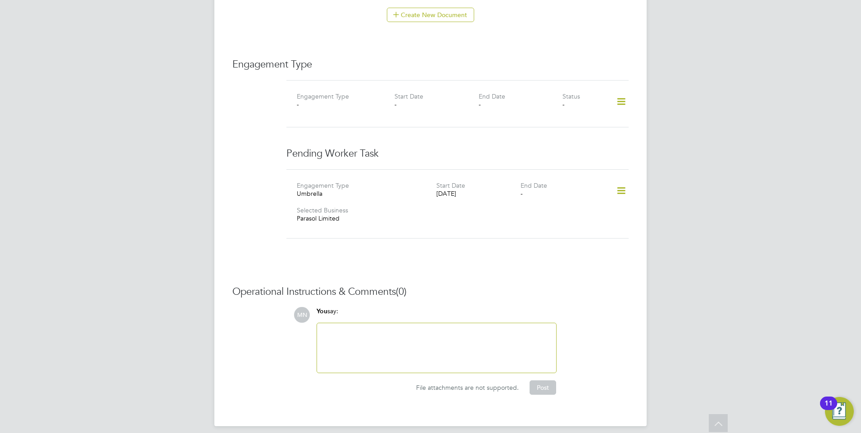
scroll to position [560, 0]
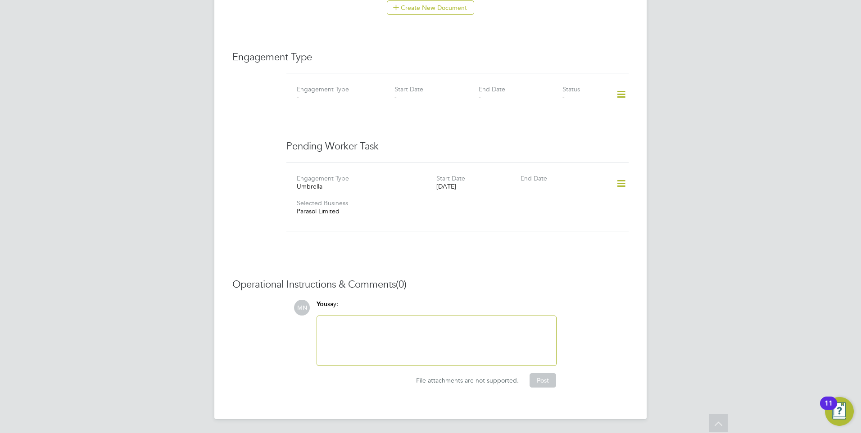
drag, startPoint x: 417, startPoint y: 331, endPoint x: 451, endPoint y: 340, distance: 34.7
click at [418, 331] on div at bounding box center [436, 340] width 228 height 39
click at [478, 382] on span "File attachments are not supported." at bounding box center [467, 380] width 103 height 8
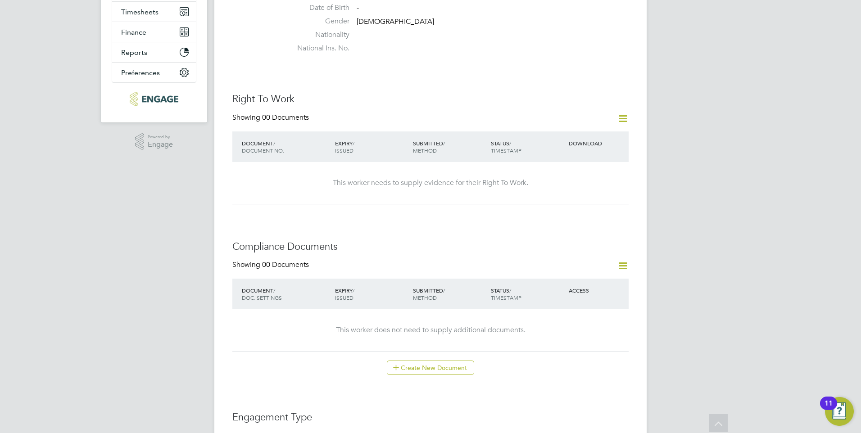
scroll to position [110, 0]
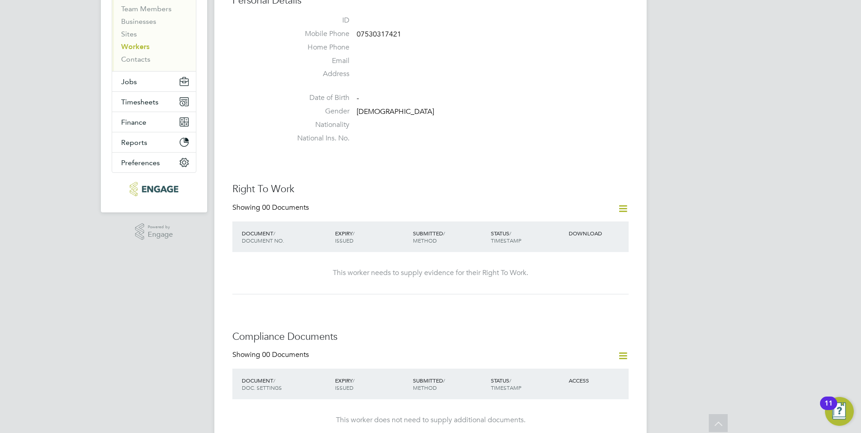
click at [623, 207] on icon at bounding box center [622, 208] width 11 height 11
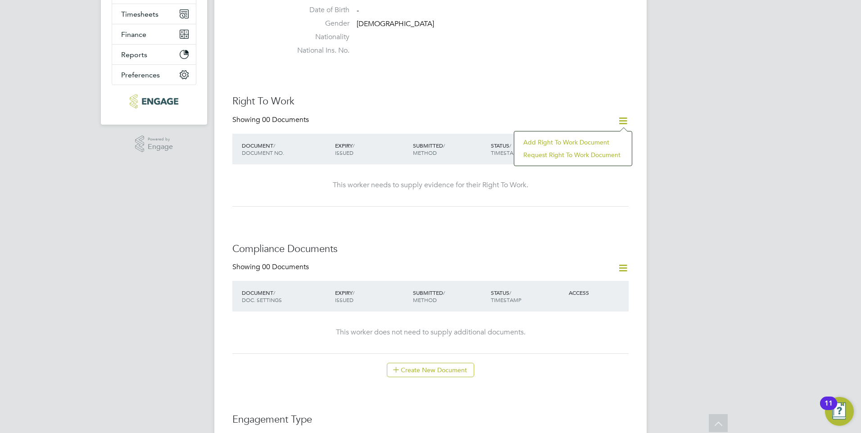
scroll to position [380, 0]
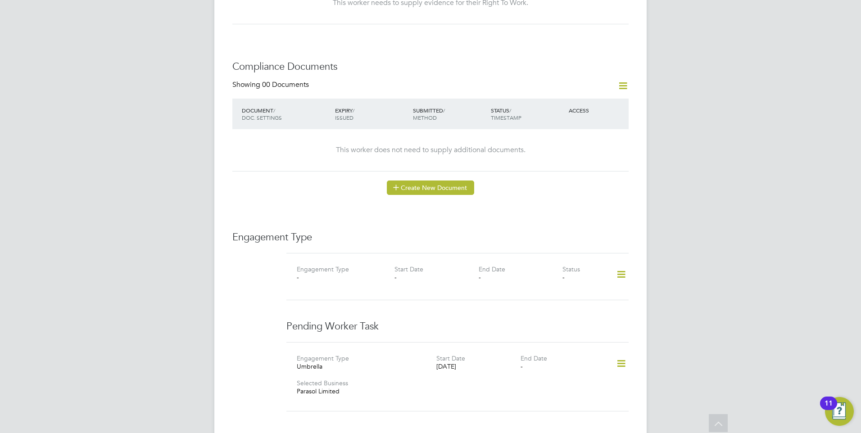
click at [405, 190] on button "Create New Document" at bounding box center [430, 188] width 87 height 14
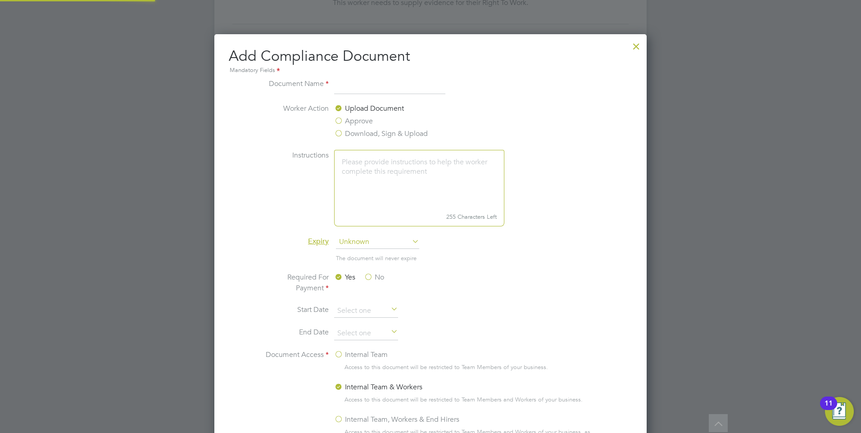
scroll to position [473, 433]
click at [345, 134] on label "Download, Sign & Upload" at bounding box center [381, 133] width 94 height 11
click at [0, 0] on input "Download, Sign & Upload" at bounding box center [0, 0] width 0 height 0
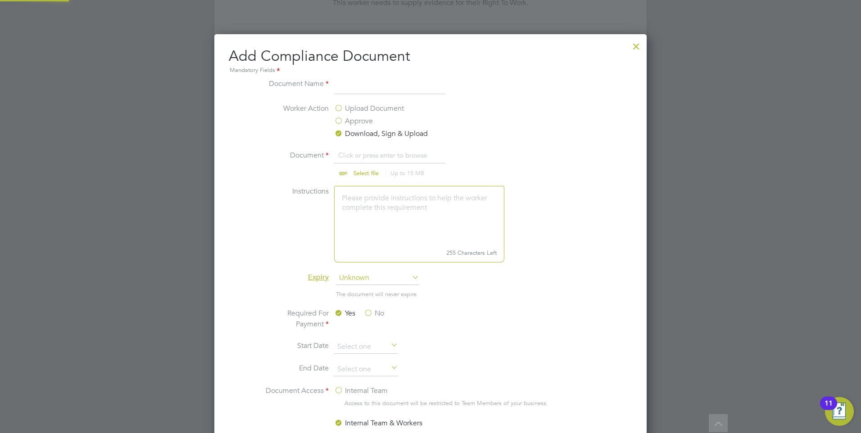
scroll to position [14, 112]
click at [368, 166] on input "file" at bounding box center [374, 163] width 141 height 27
type input "C:\fakepath\[PERSON_NAME].docx"
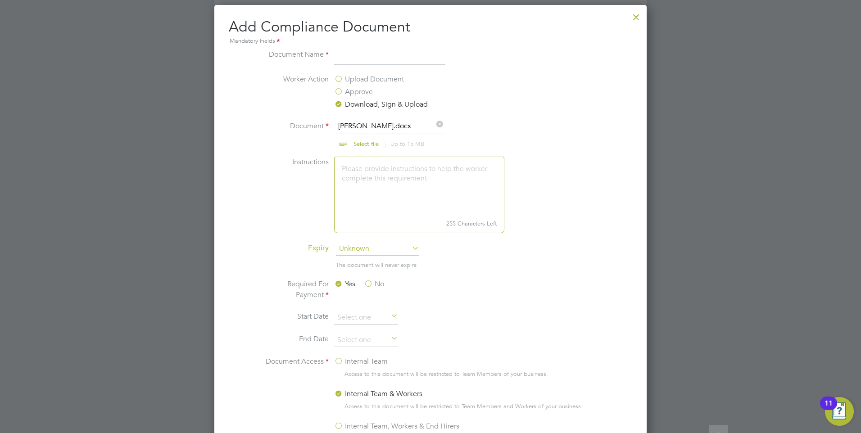
scroll to position [425, 0]
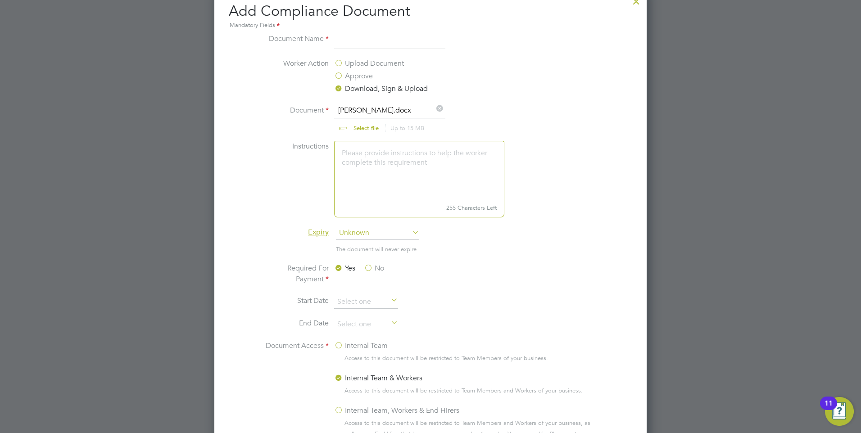
click at [371, 41] on input at bounding box center [389, 41] width 111 height 16
type input "CV"
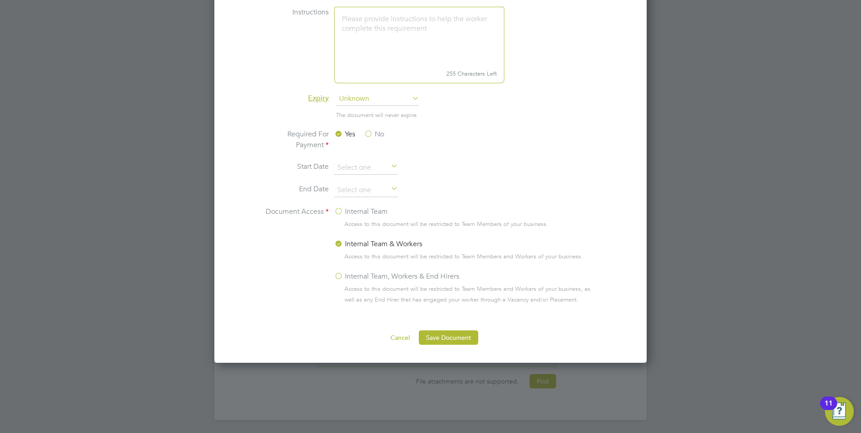
scroll to position [560, 0]
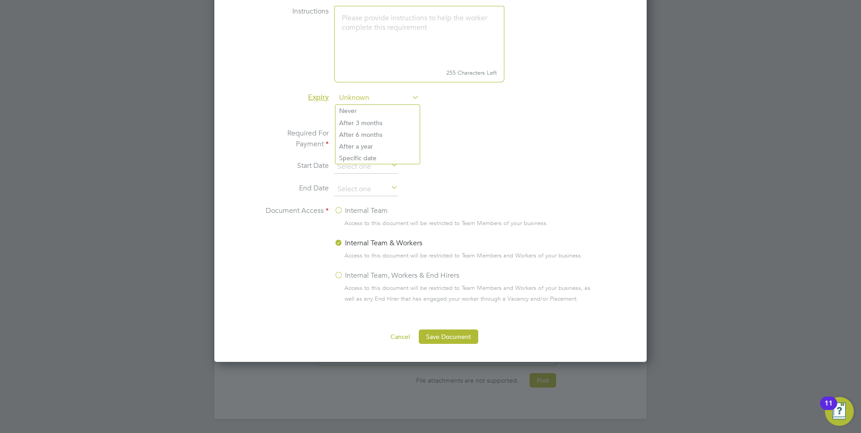
click at [390, 104] on span "Unknown" at bounding box center [377, 98] width 83 height 14
click at [474, 149] on li "Required For Payment Yes No" at bounding box center [430, 144] width 339 height 32
click at [387, 164] on input at bounding box center [366, 167] width 64 height 14
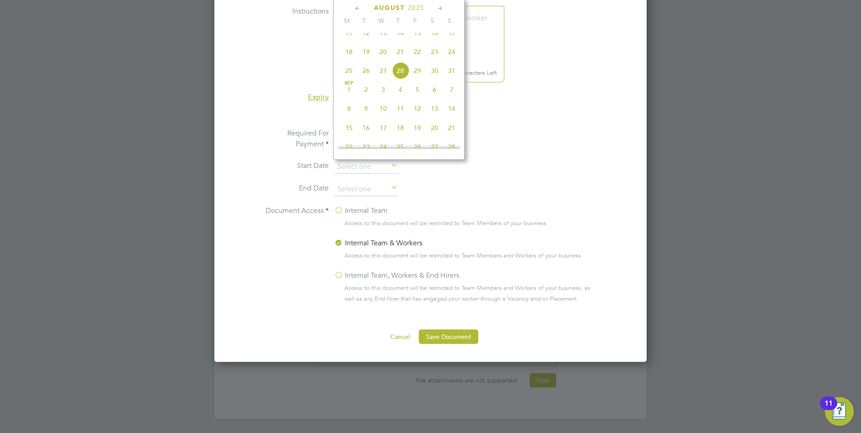
click at [658, 164] on div at bounding box center [430, 216] width 861 height 433
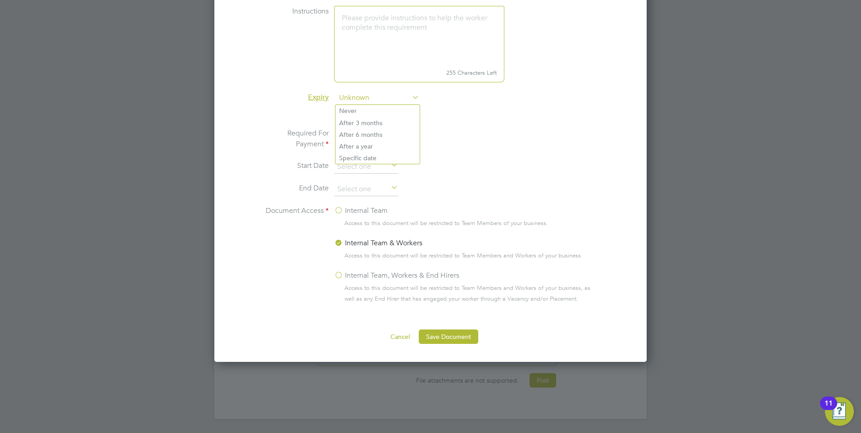
click at [372, 101] on span "Unknown" at bounding box center [377, 98] width 83 height 14
click at [372, 100] on span "Unknown" at bounding box center [377, 98] width 83 height 14
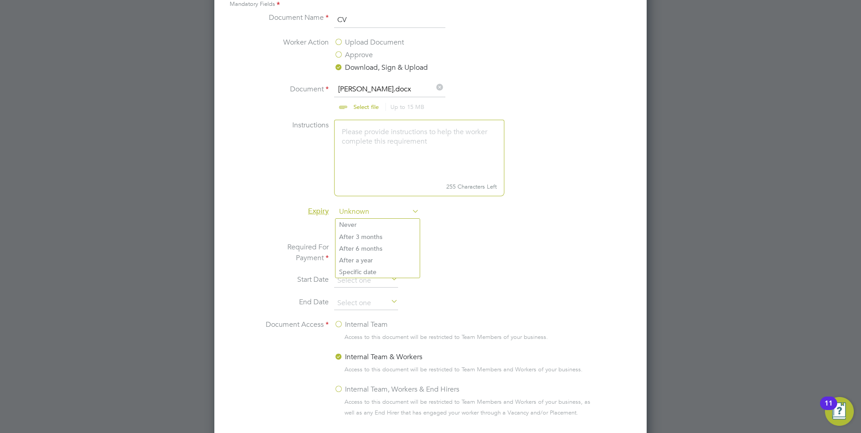
scroll to position [515, 0]
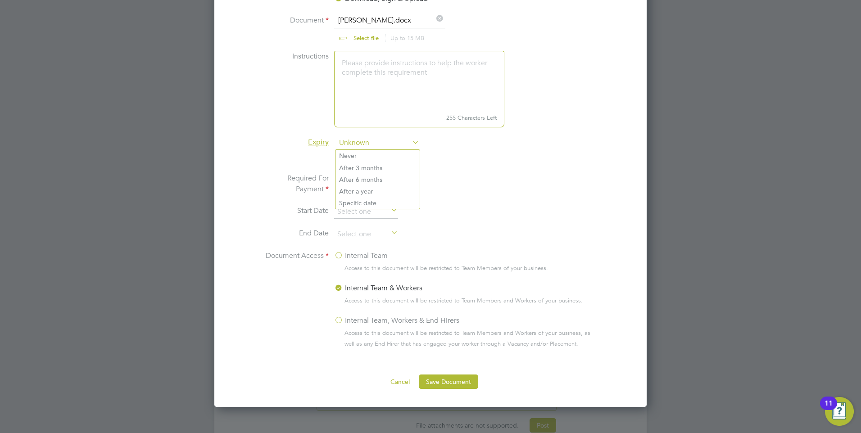
click at [396, 224] on li "Start Date" at bounding box center [430, 216] width 339 height 23
click at [367, 181] on label "No" at bounding box center [374, 178] width 20 height 11
click at [0, 0] on input "No" at bounding box center [0, 0] width 0 height 0
drag, startPoint x: 461, startPoint y: 376, endPoint x: 453, endPoint y: 376, distance: 7.7
click at [457, 376] on button "Save Document" at bounding box center [448, 382] width 59 height 14
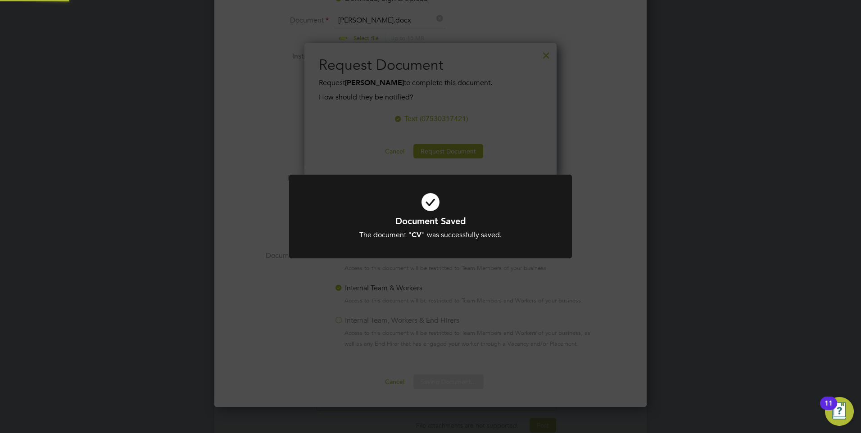
scroll to position [134, 253]
click at [483, 190] on icon at bounding box center [430, 202] width 234 height 35
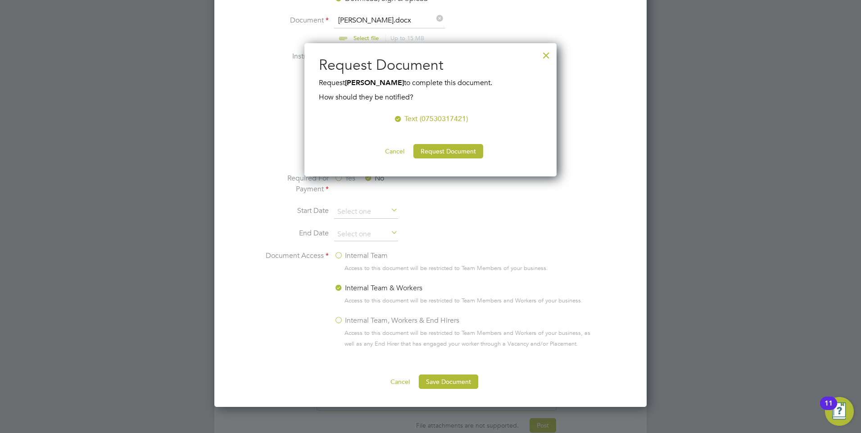
drag, startPoint x: 468, startPoint y: 153, endPoint x: 457, endPoint y: 156, distance: 11.4
click at [468, 153] on button "Request Document" at bounding box center [448, 151] width 70 height 14
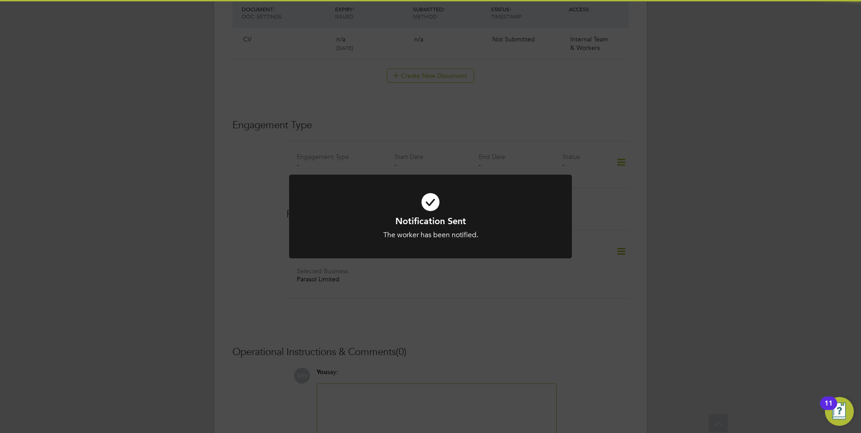
scroll to position [515, 0]
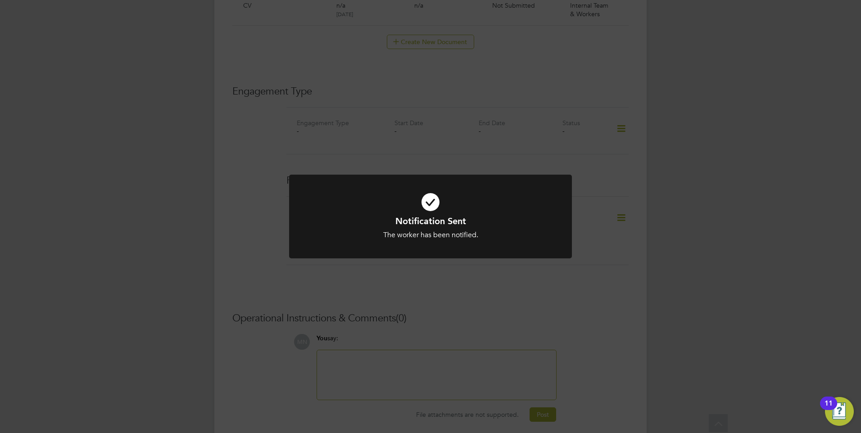
click at [492, 132] on div "Notification Sent The worker has been notified. Cancel Okay" at bounding box center [430, 216] width 861 height 433
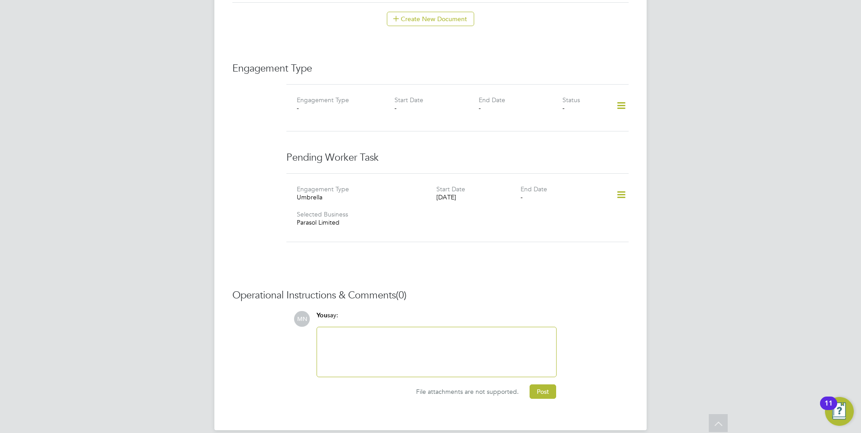
scroll to position [549, 0]
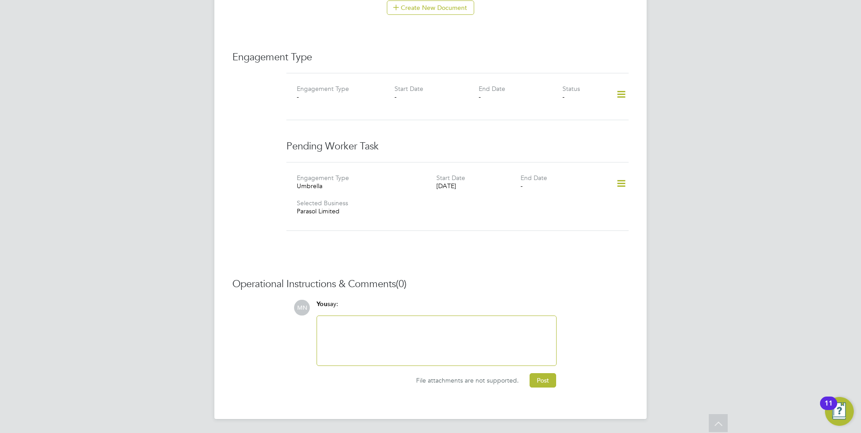
click at [413, 328] on div at bounding box center [436, 340] width 228 height 39
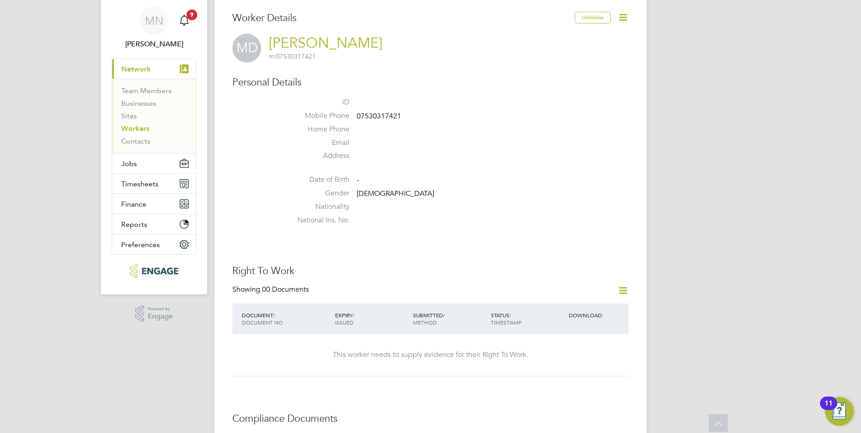
scroll to position [0, 0]
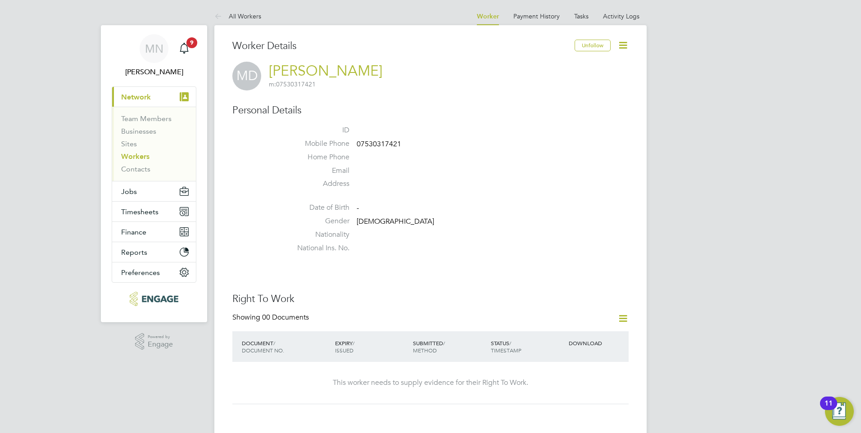
click at [625, 46] on icon at bounding box center [622, 45] width 11 height 11
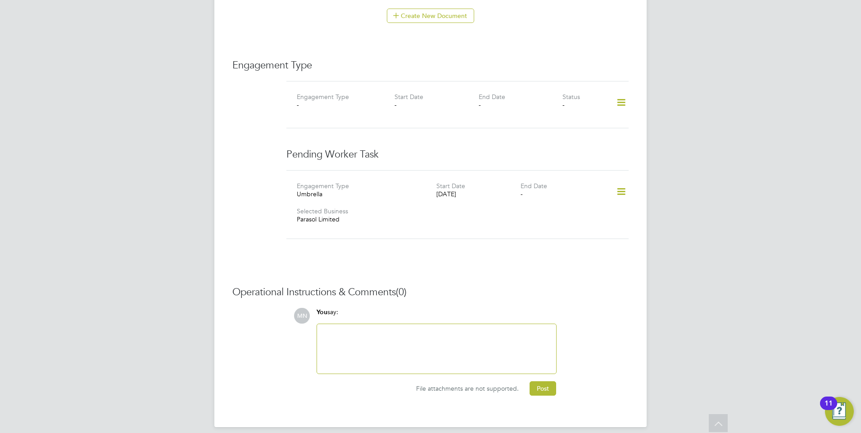
scroll to position [549, 0]
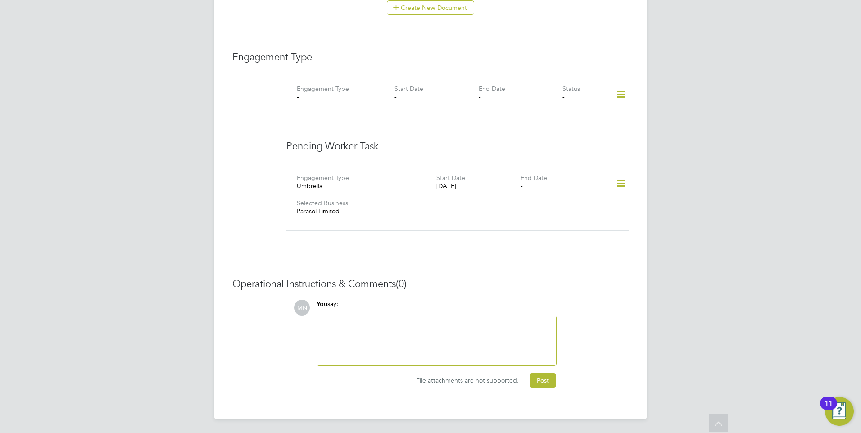
click at [412, 325] on div at bounding box center [436, 340] width 228 height 39
click at [460, 360] on div at bounding box center [436, 341] width 239 height 50
drag, startPoint x: 485, startPoint y: 424, endPoint x: 482, endPoint y: 407, distance: 17.8
click at [484, 422] on app-footer at bounding box center [430, 426] width 432 height 14
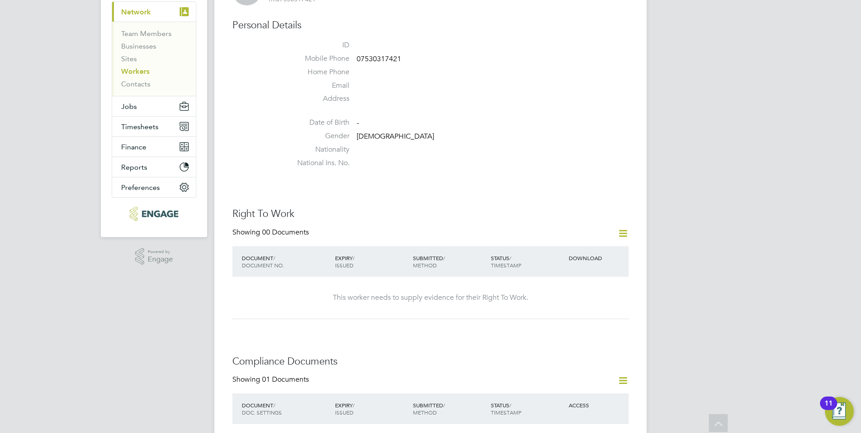
scroll to position [9, 0]
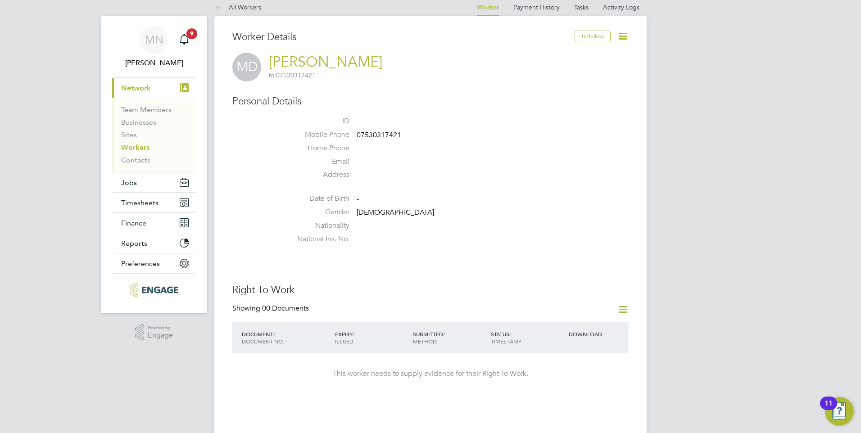
click at [299, 62] on link "[PERSON_NAME]" at bounding box center [325, 62] width 113 height 18
click at [620, 32] on icon at bounding box center [622, 36] width 11 height 11
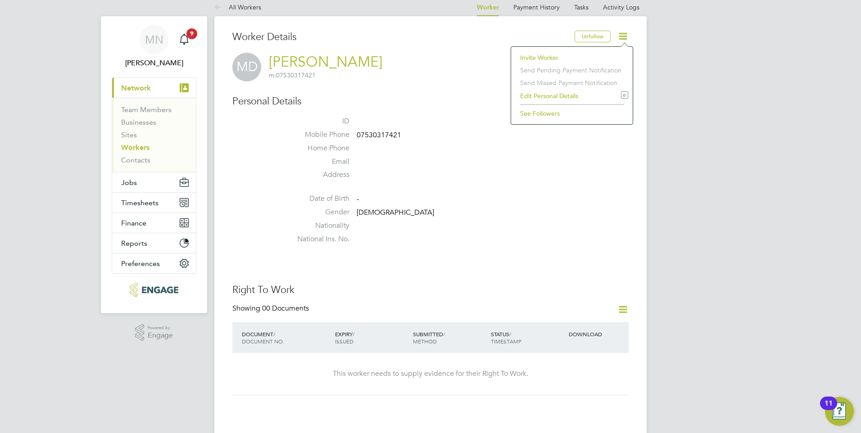
click at [559, 97] on li "Edit Personal Details e" at bounding box center [572, 96] width 113 height 13
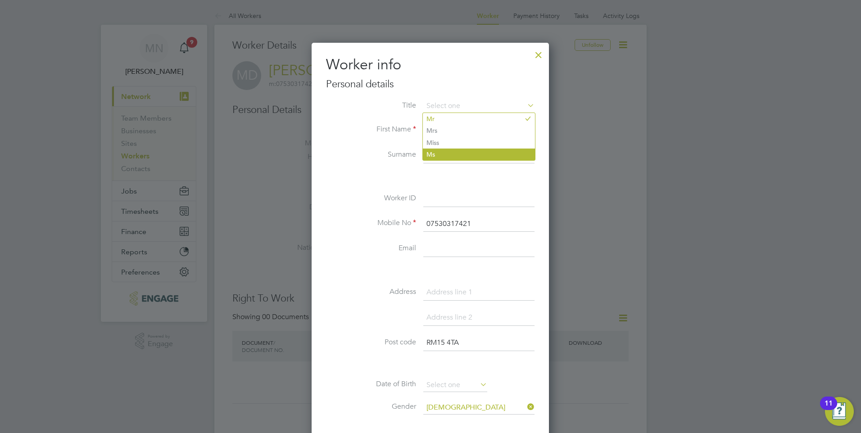
scroll to position [0, 0]
click at [538, 57] on div at bounding box center [538, 53] width 16 height 16
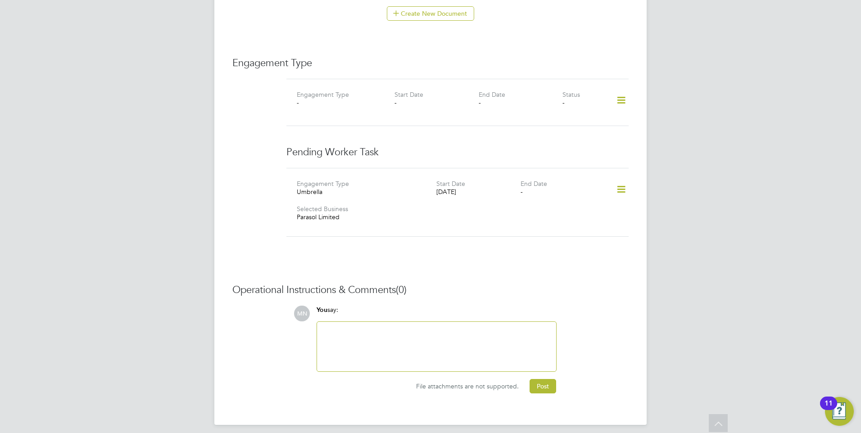
scroll to position [549, 0]
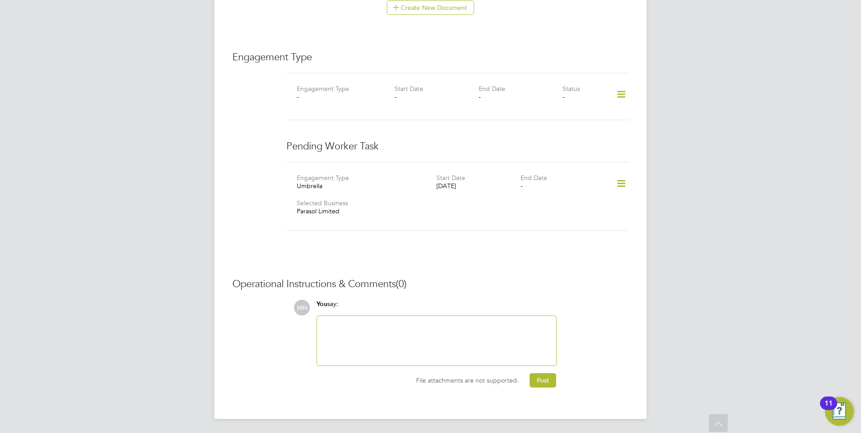
drag, startPoint x: 401, startPoint y: 328, endPoint x: 556, endPoint y: 292, distance: 159.1
click at [556, 292] on div "Operational Instructions & Comments (0) MN You say: Attachments are not support…" at bounding box center [430, 333] width 396 height 110
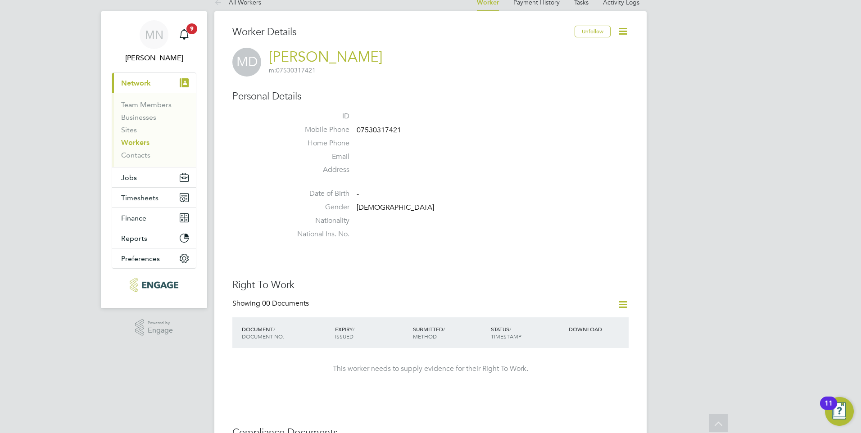
scroll to position [9, 0]
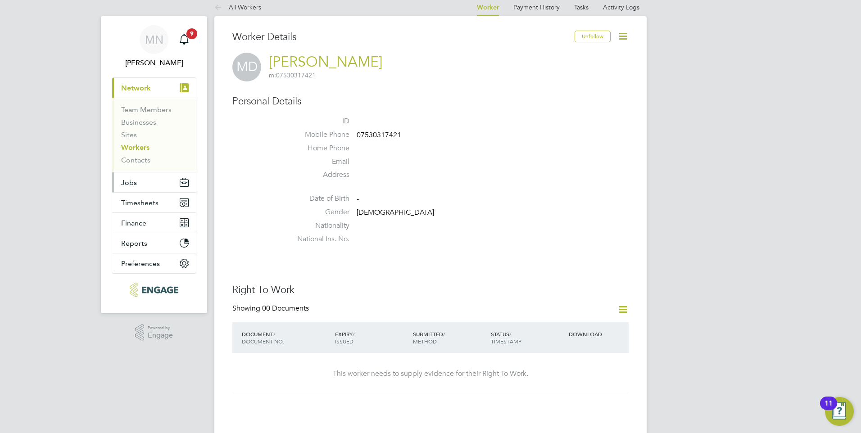
click at [142, 183] on button "Jobs" at bounding box center [154, 182] width 84 height 20
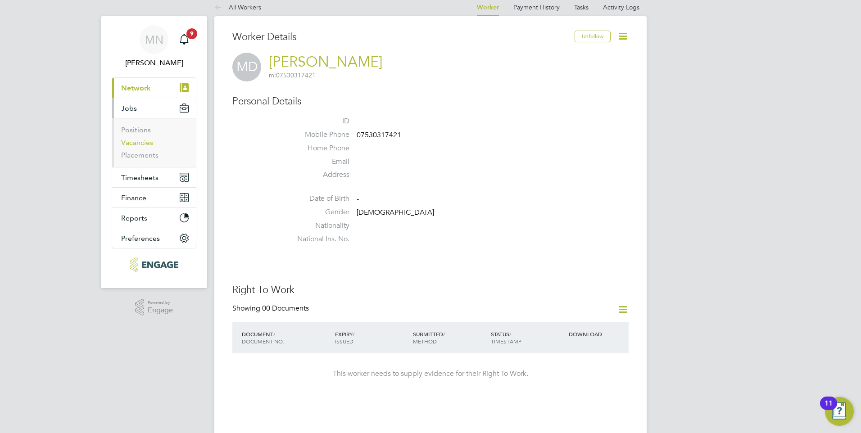
click at [145, 141] on link "Vacancies" at bounding box center [137, 142] width 32 height 9
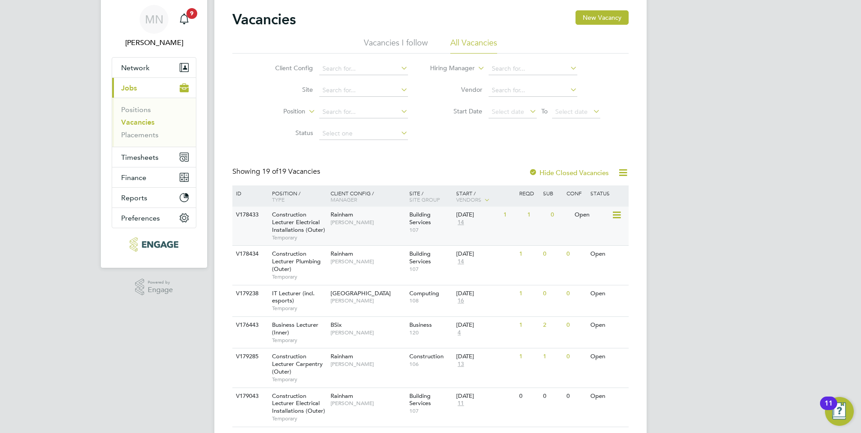
scroll to position [45, 0]
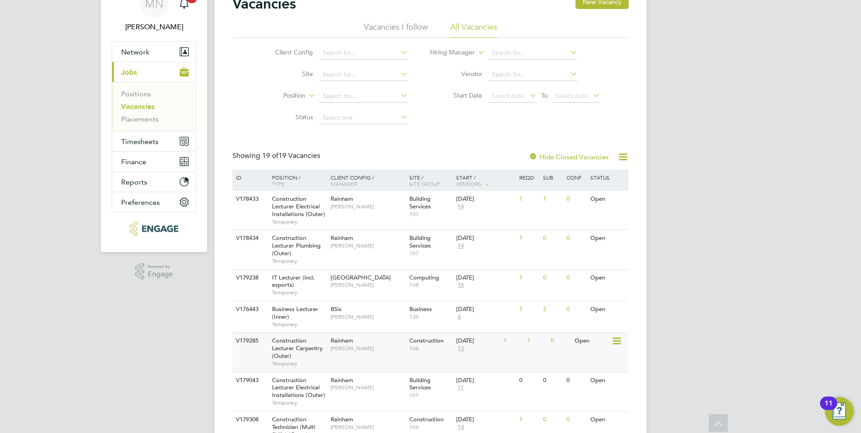
click at [301, 347] on span "Construction Lecturer Carpentry (Outer)" at bounding box center [297, 348] width 51 height 23
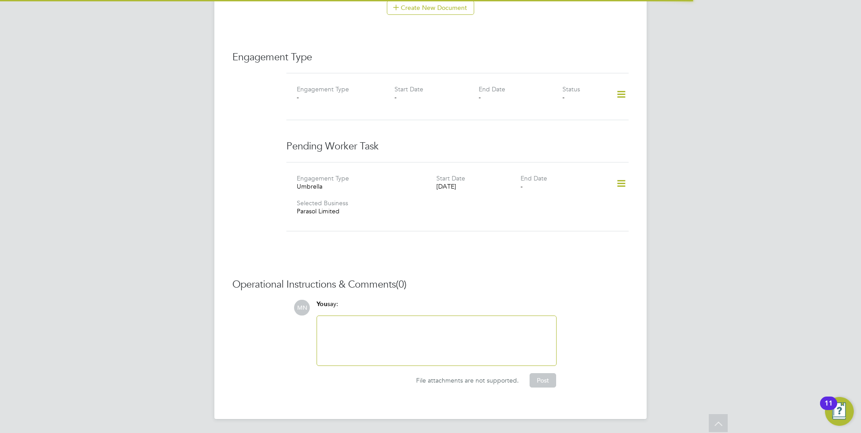
scroll to position [549, 0]
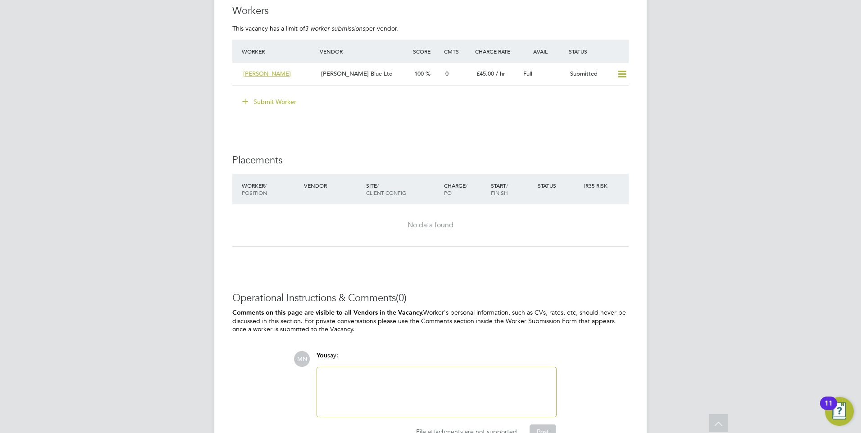
scroll to position [1744, 0]
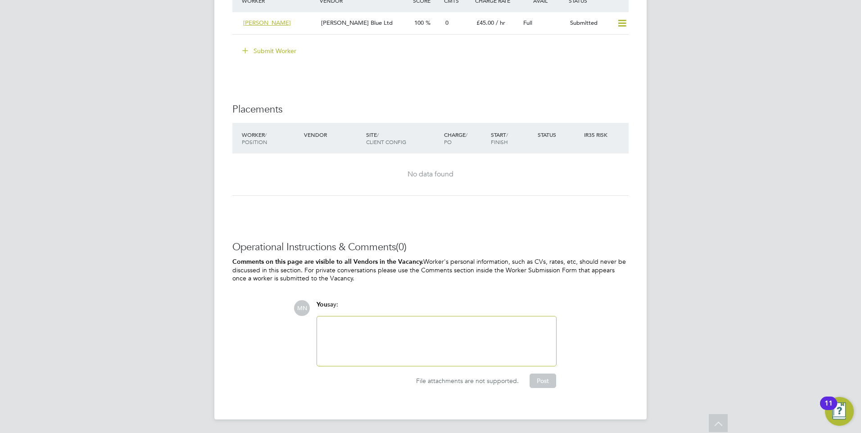
click at [368, 323] on div at bounding box center [436, 341] width 228 height 39
click at [383, 330] on div at bounding box center [436, 341] width 228 height 39
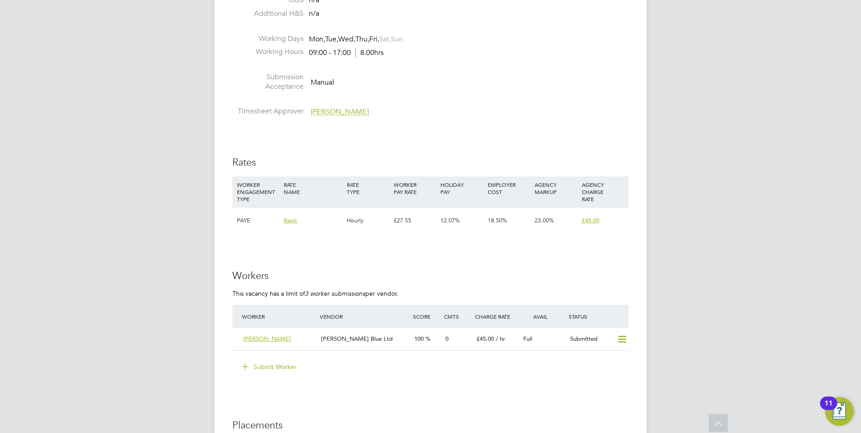
scroll to position [1429, 0]
click at [281, 337] on span "[PERSON_NAME]" at bounding box center [267, 338] width 48 height 8
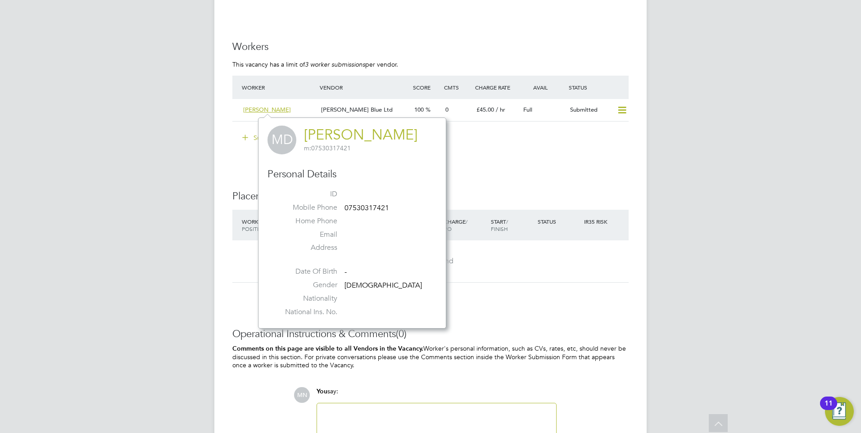
scroll to position [1744, 0]
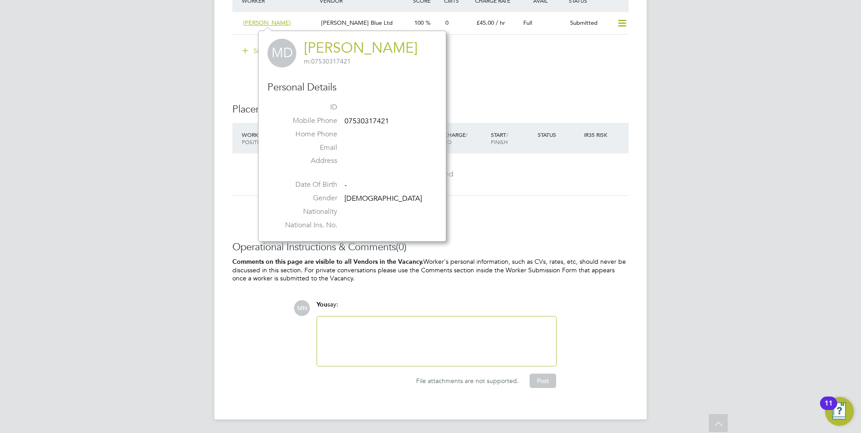
click at [276, 284] on div "Operational Instructions & Comments (0) Comments on this page are visible to al…" at bounding box center [430, 314] width 396 height 147
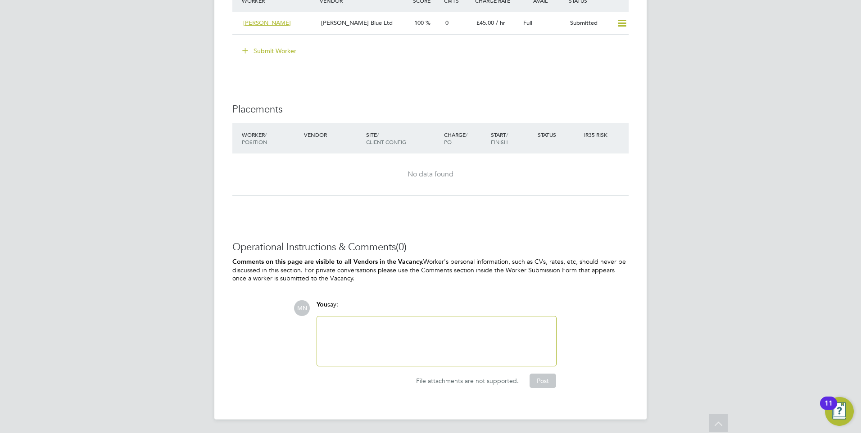
click at [350, 318] on div at bounding box center [436, 342] width 239 height 50
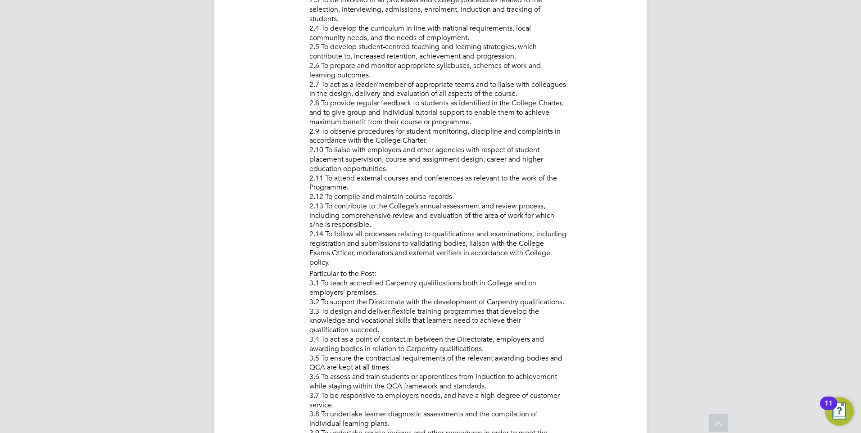
scroll to position [528, 0]
